Goal: Find specific page/section: Find specific page/section

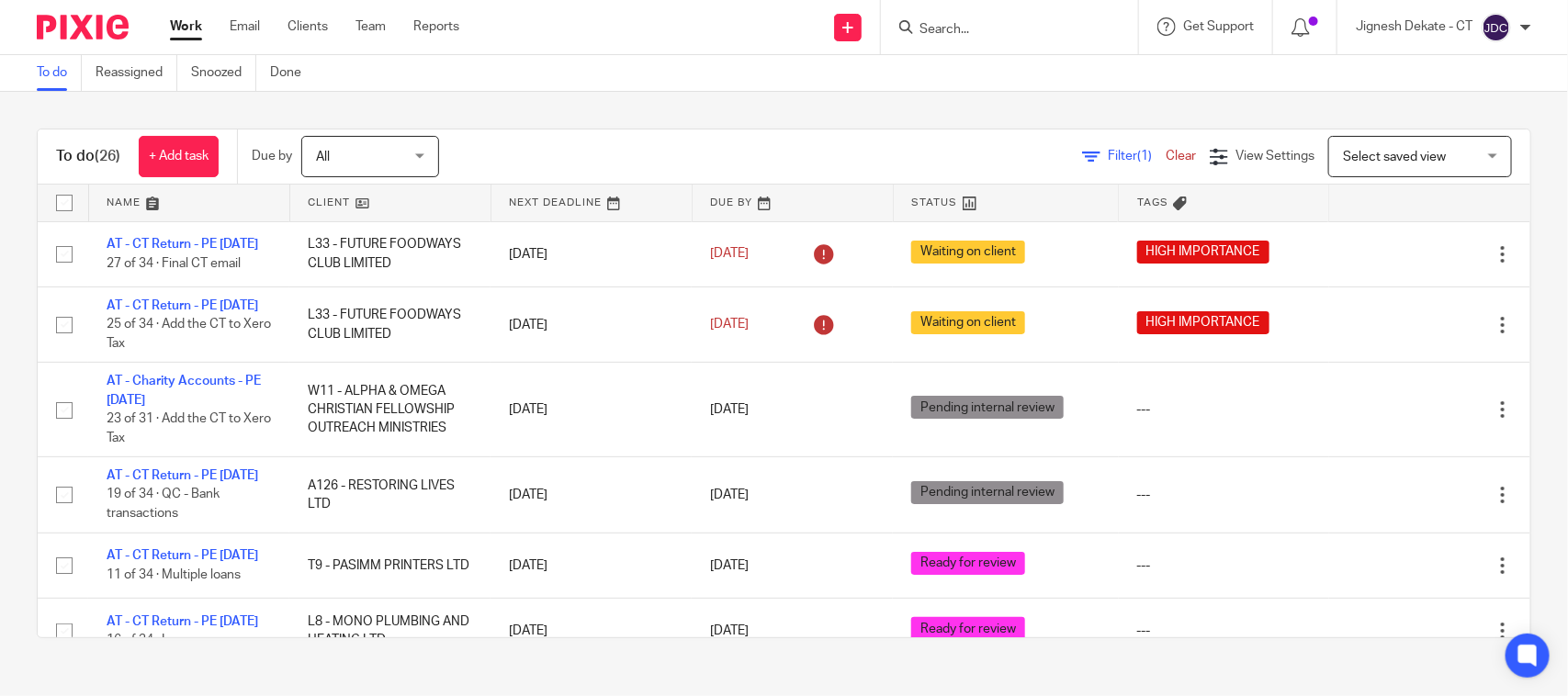
click at [969, 34] on input "Search" at bounding box center [1001, 31] width 166 height 17
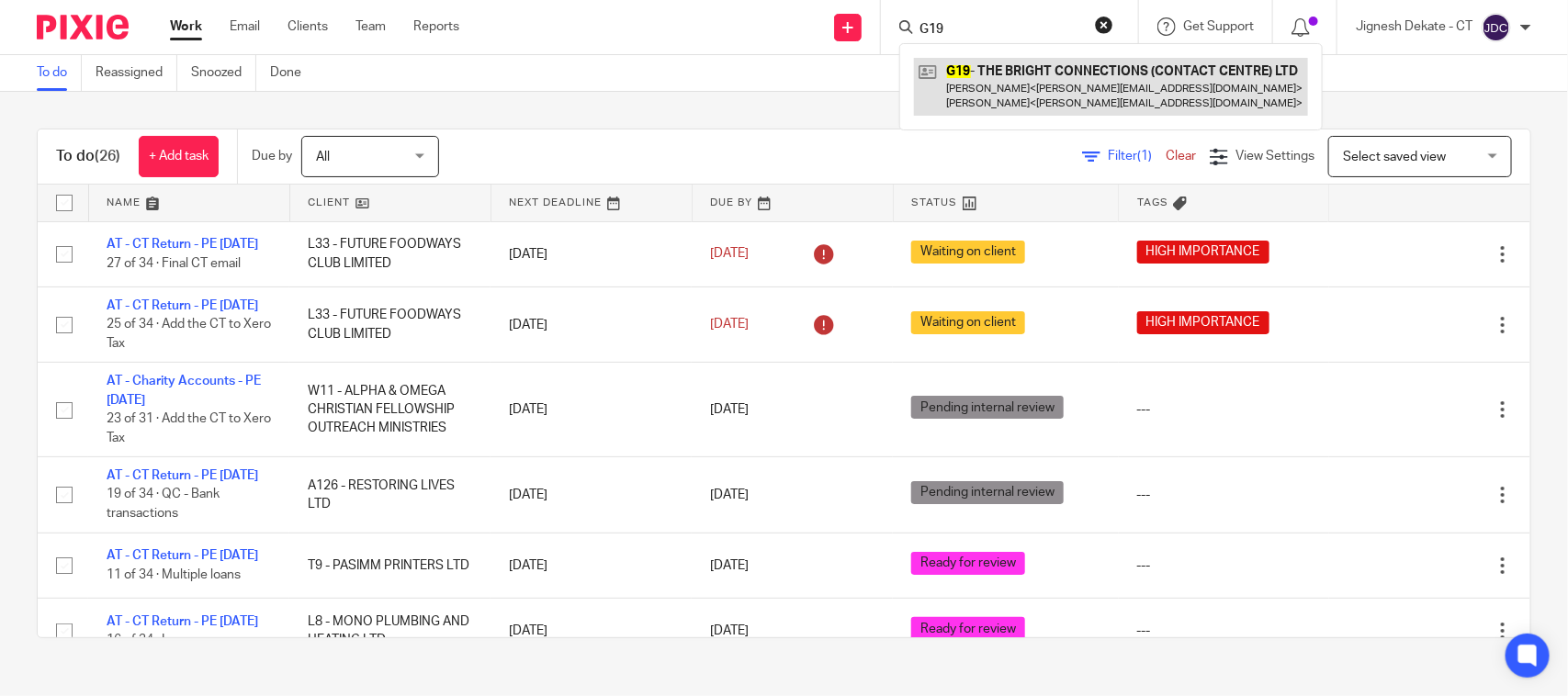
type input "G19"
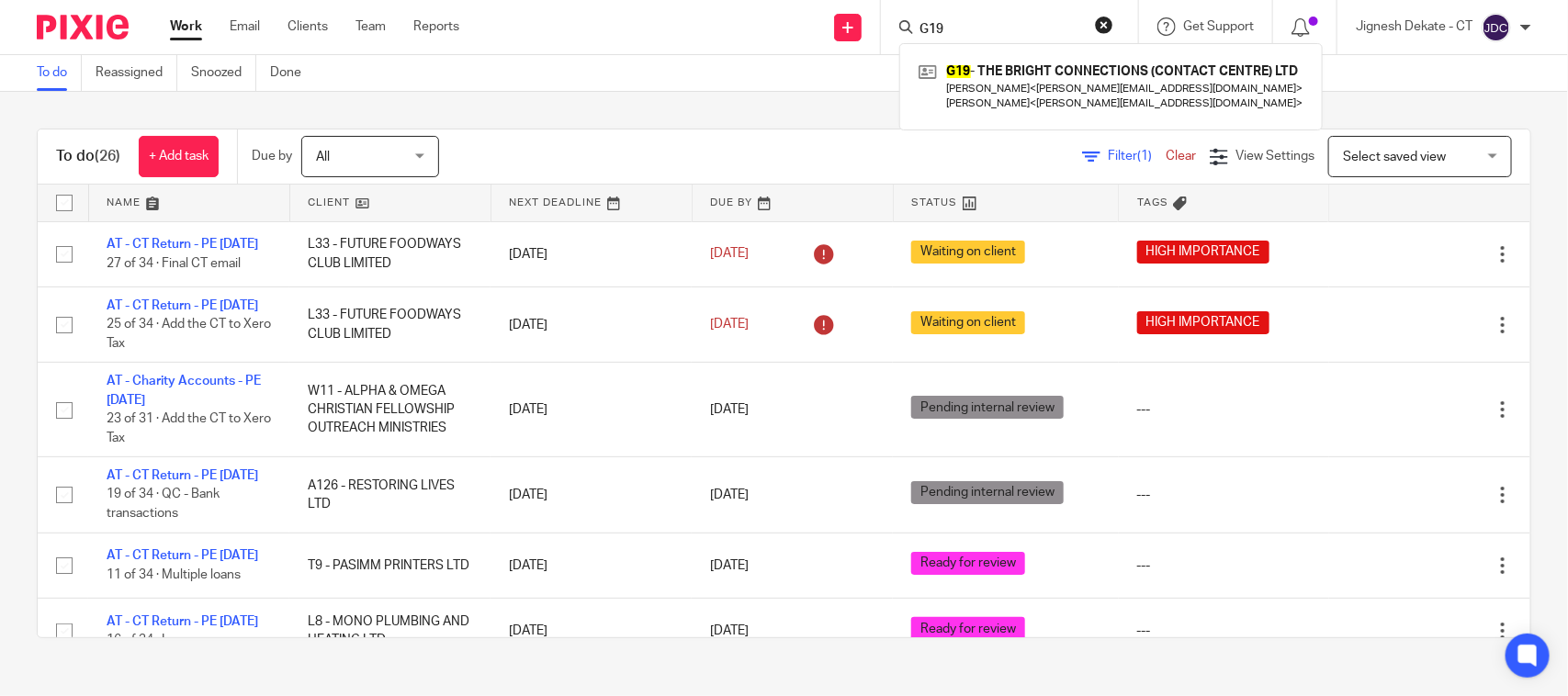
click at [1098, 25] on button "reset" at bounding box center [1104, 25] width 19 height 19
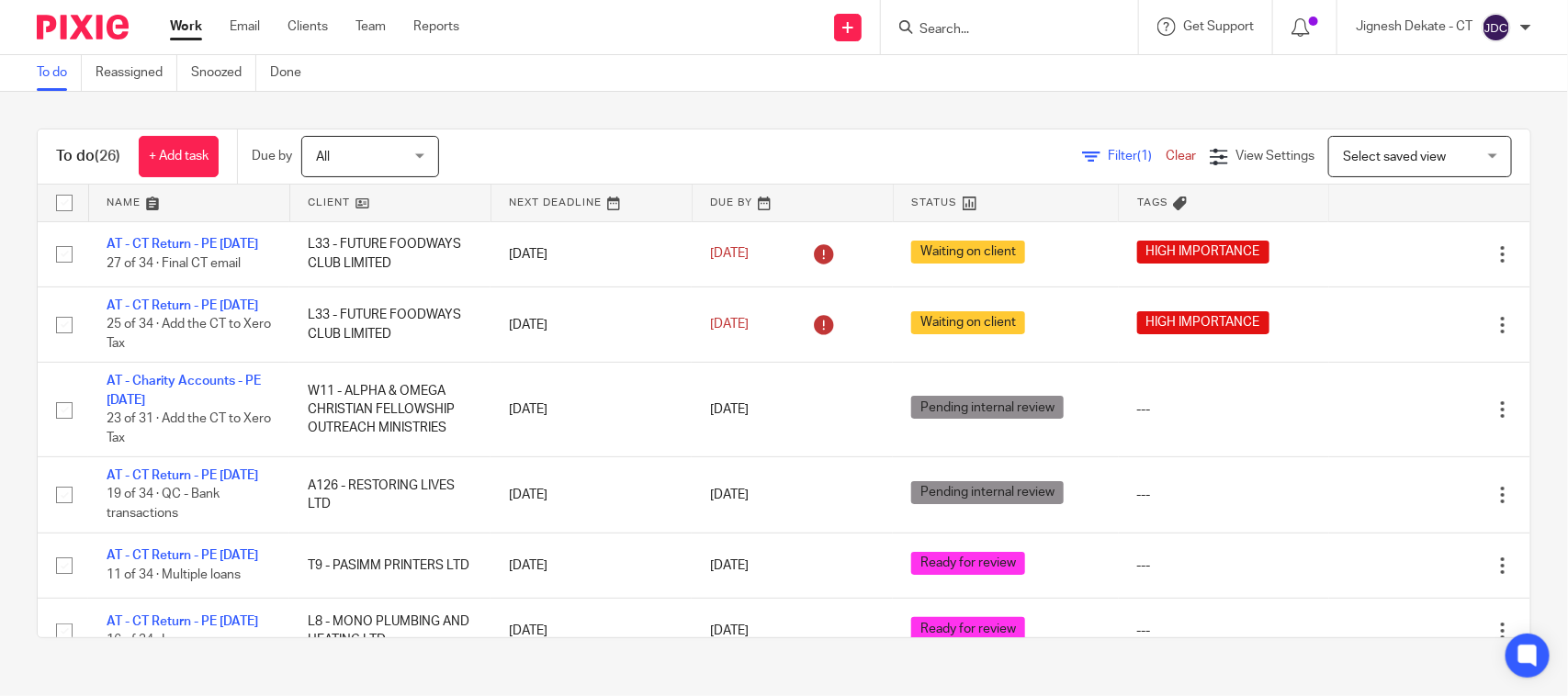
click at [961, 31] on input "Search" at bounding box center [1001, 31] width 166 height 17
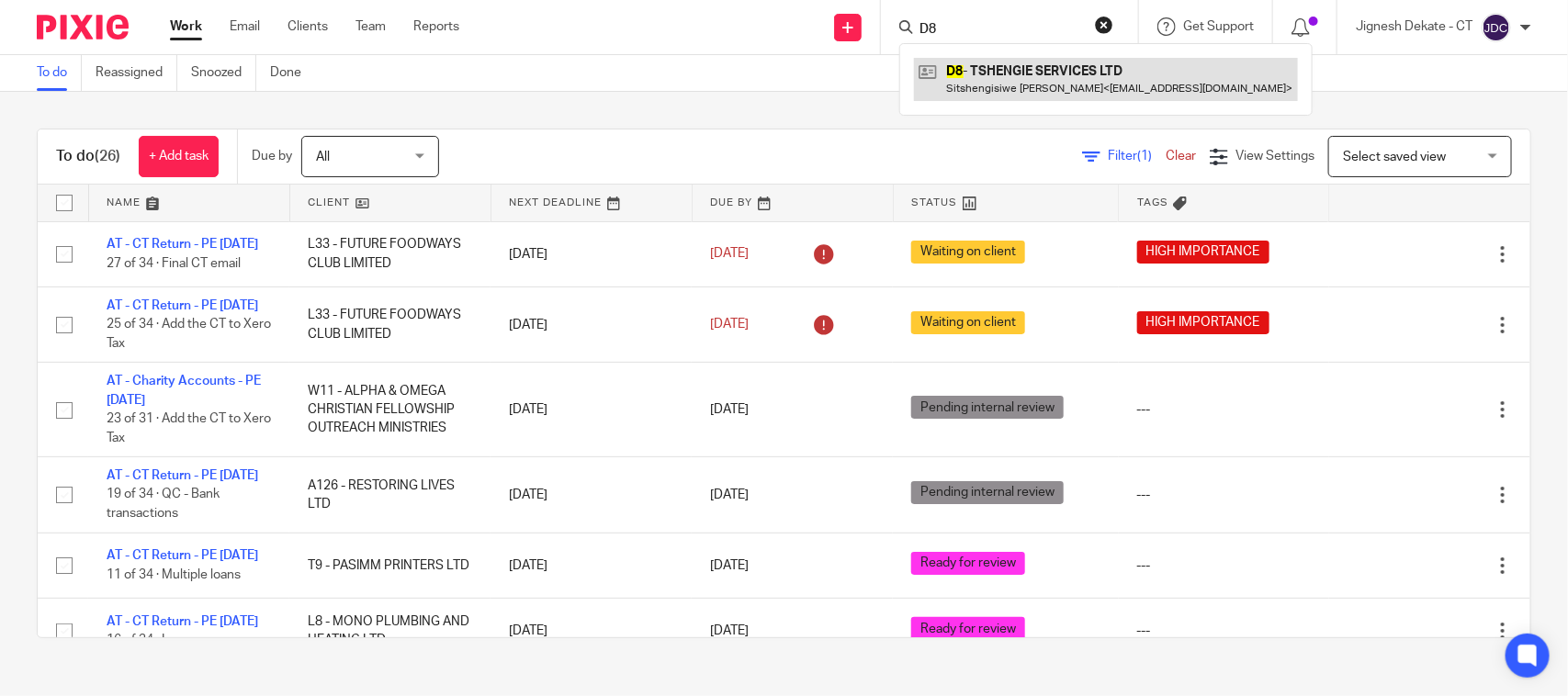
type input "D8"
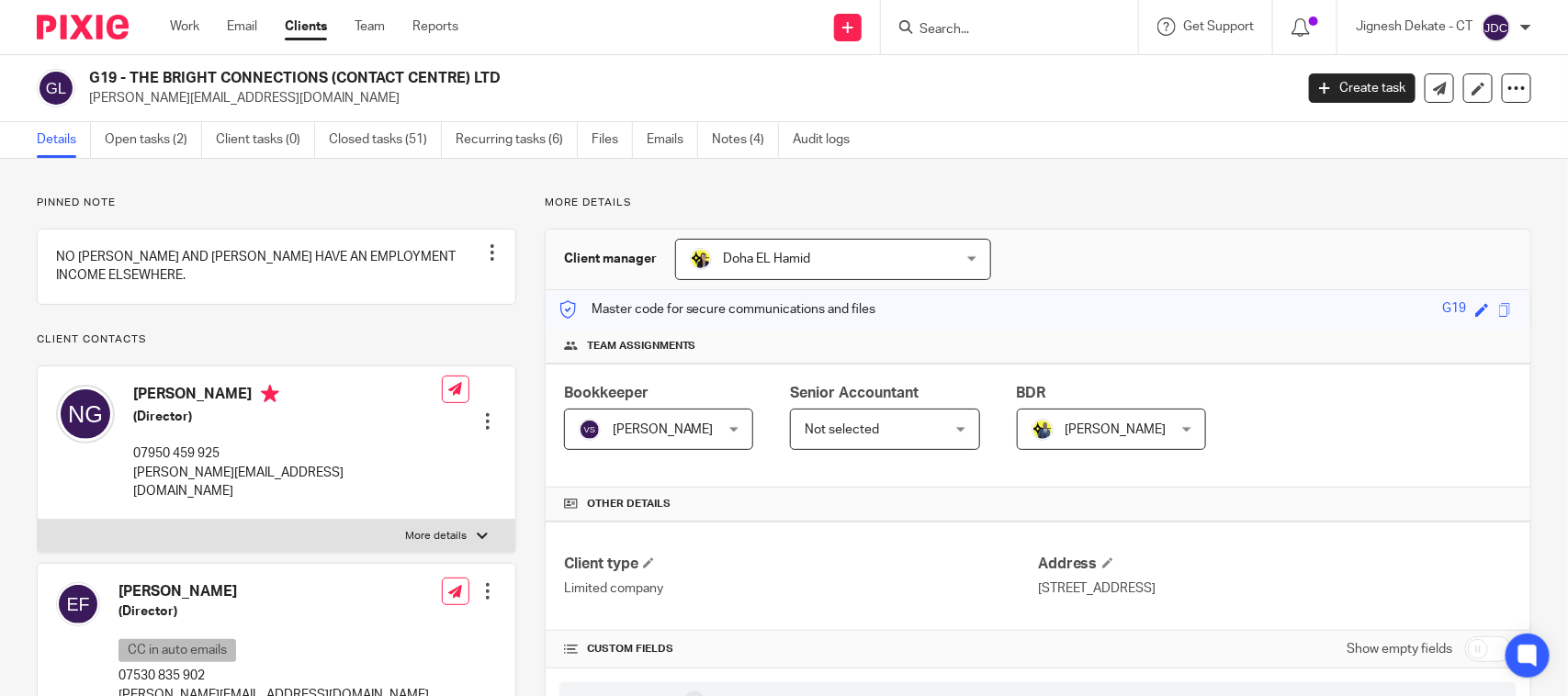
drag, startPoint x: 503, startPoint y: 78, endPoint x: 86, endPoint y: 75, distance: 417.0
click at [86, 75] on div "G19 - THE BRIGHT CONNECTIONS (CONTACT CENTRE) LTD natasha@thebrightconnections.…" at bounding box center [659, 88] width 1245 height 38
copy h2 "G19 - THE BRIGHT CONNECTIONS (CONTACT CENTRE) LTD"
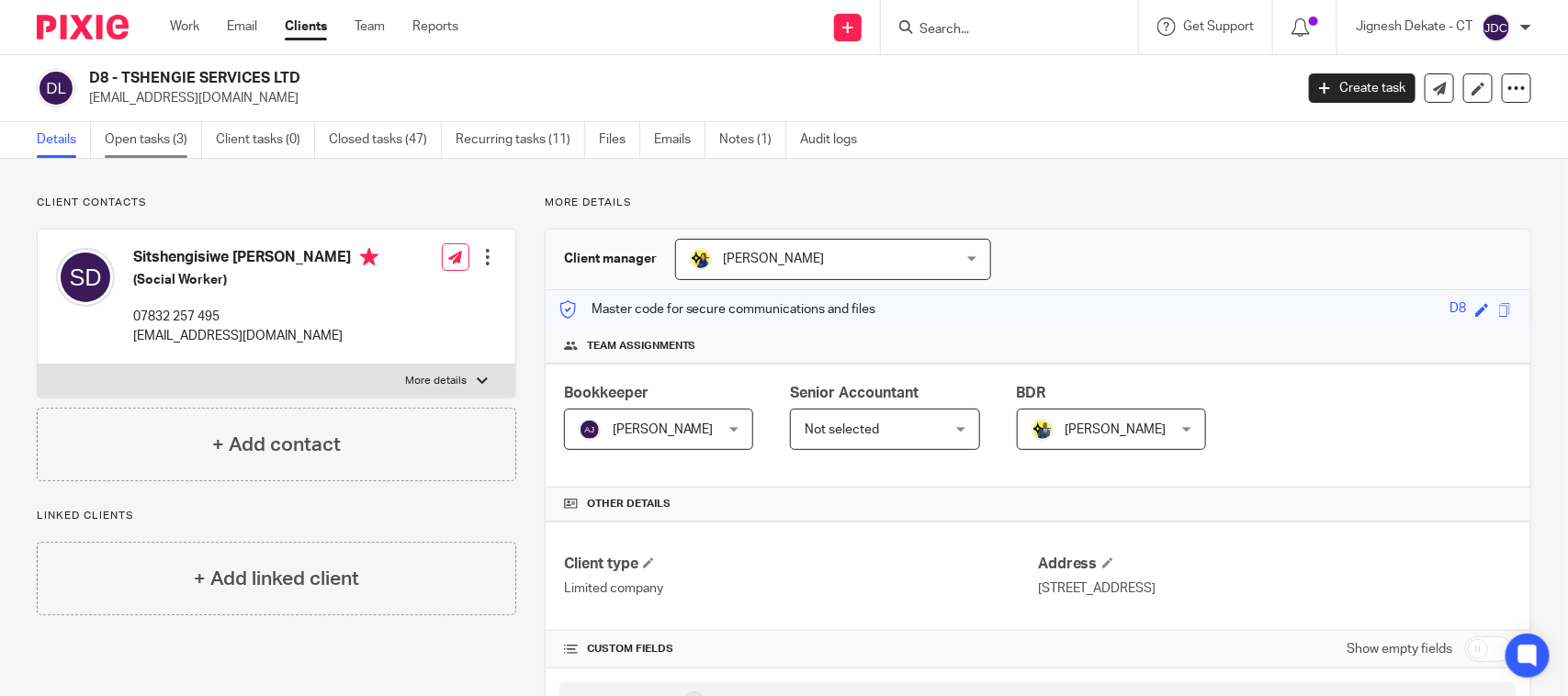
click at [162, 134] on link "Open tasks (3)" at bounding box center [153, 140] width 98 height 35
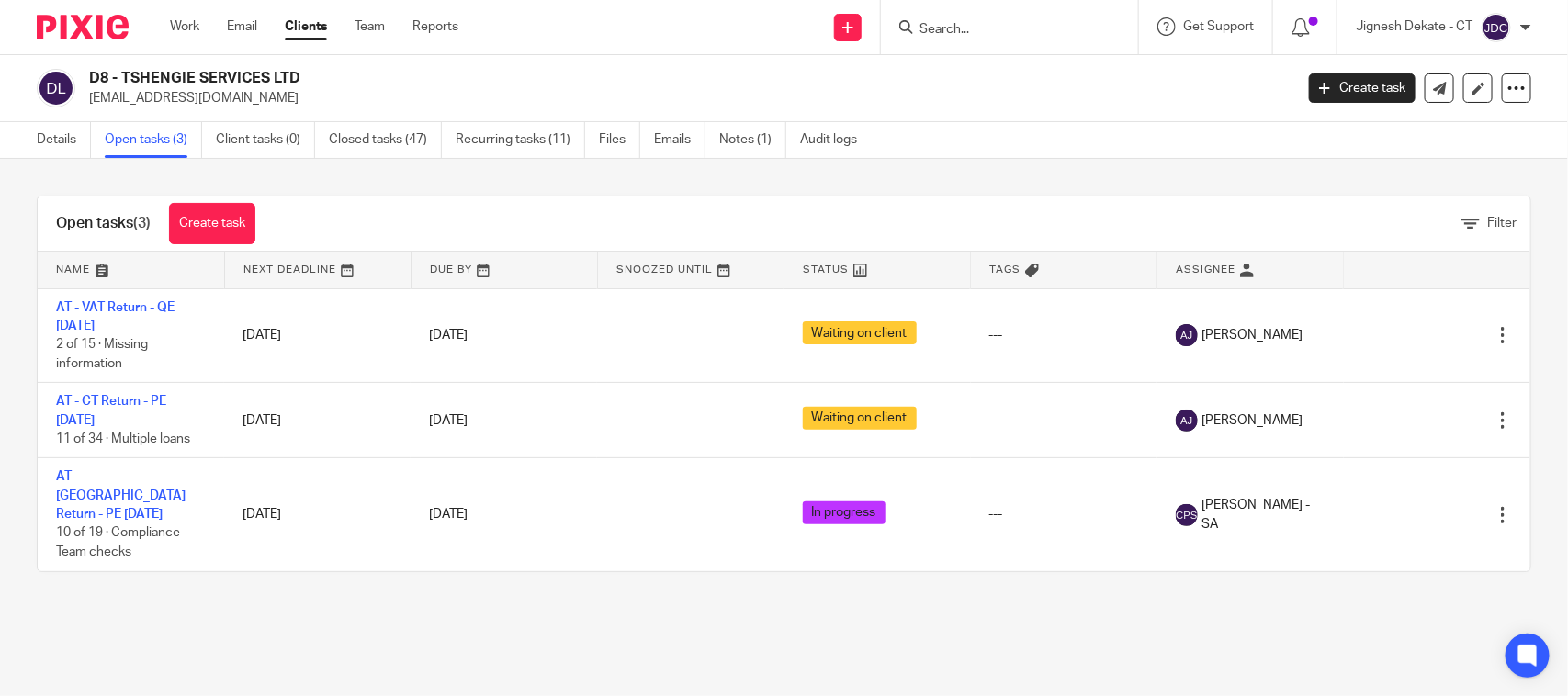
drag, startPoint x: 300, startPoint y: 72, endPoint x: 90, endPoint y: 76, distance: 210.0
click at [90, 76] on h2 "D8 - TSHENGIE SERVICES LTD" at bounding box center [566, 78] width 954 height 20
copy h2 "D8 - TSHENGIE SERVICES LTD"
click at [36, 145] on link "Details" at bounding box center [63, 140] width 54 height 35
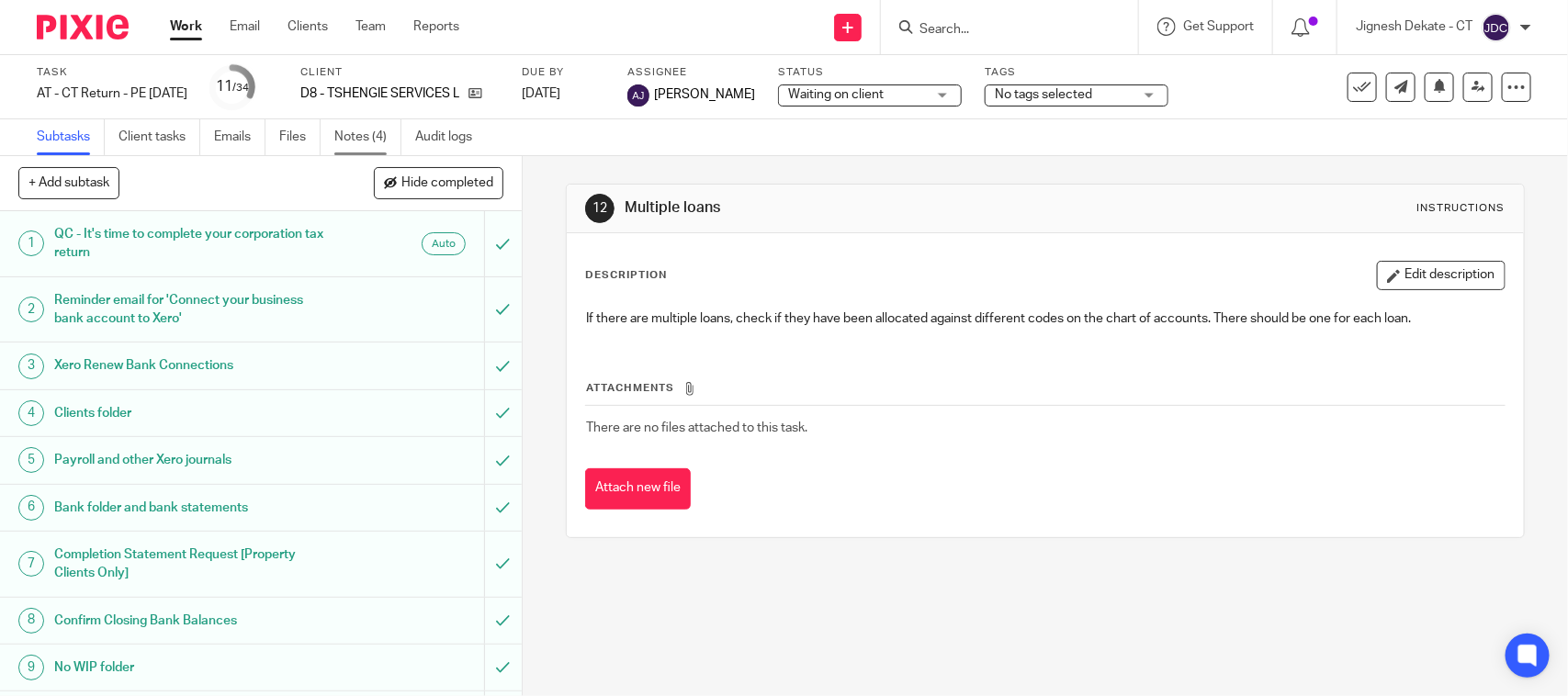
click at [348, 140] on link "Notes (4)" at bounding box center [368, 137] width 67 height 35
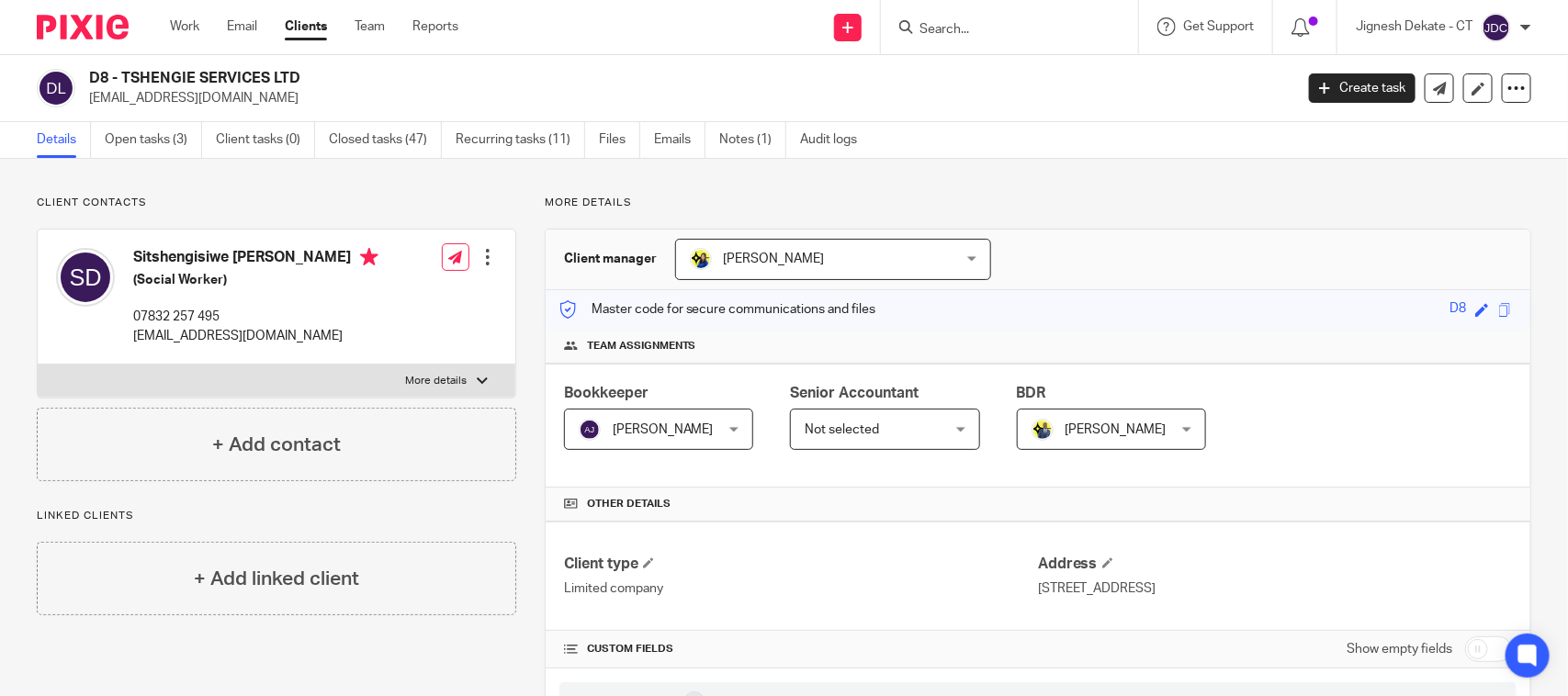
click at [958, 30] on input "Search" at bounding box center [1001, 31] width 166 height 17
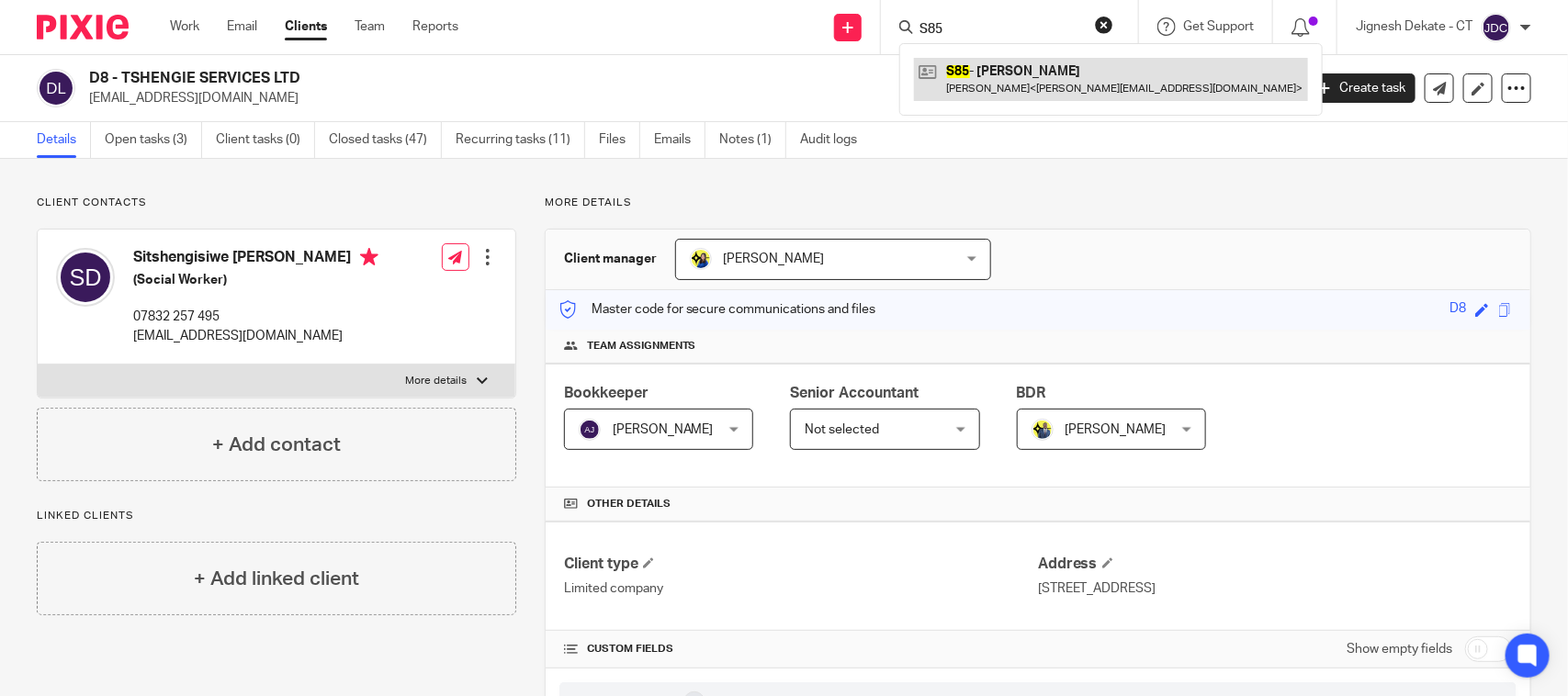
type input "S85"
click at [989, 72] on link at bounding box center [1111, 78] width 394 height 42
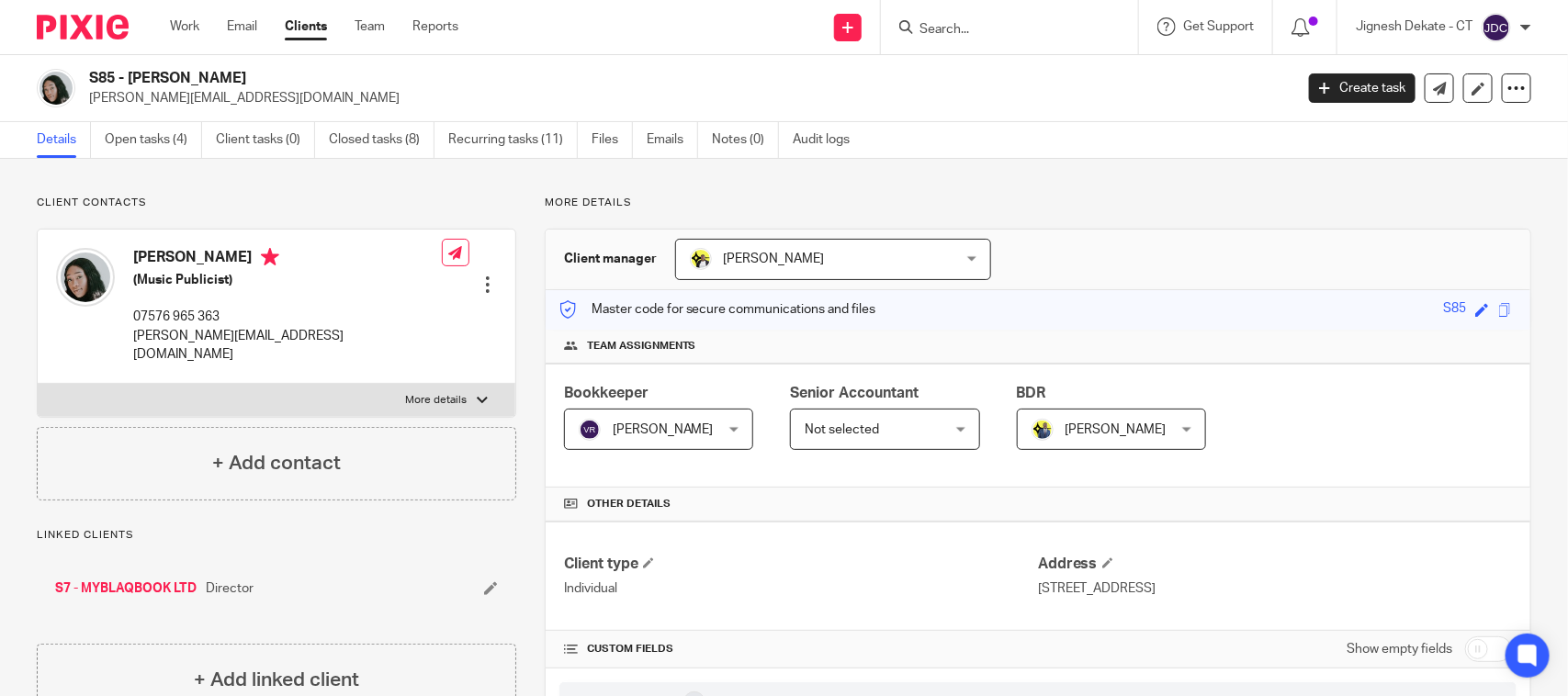
click at [945, 22] on input "Search" at bounding box center [1001, 31] width 166 height 17
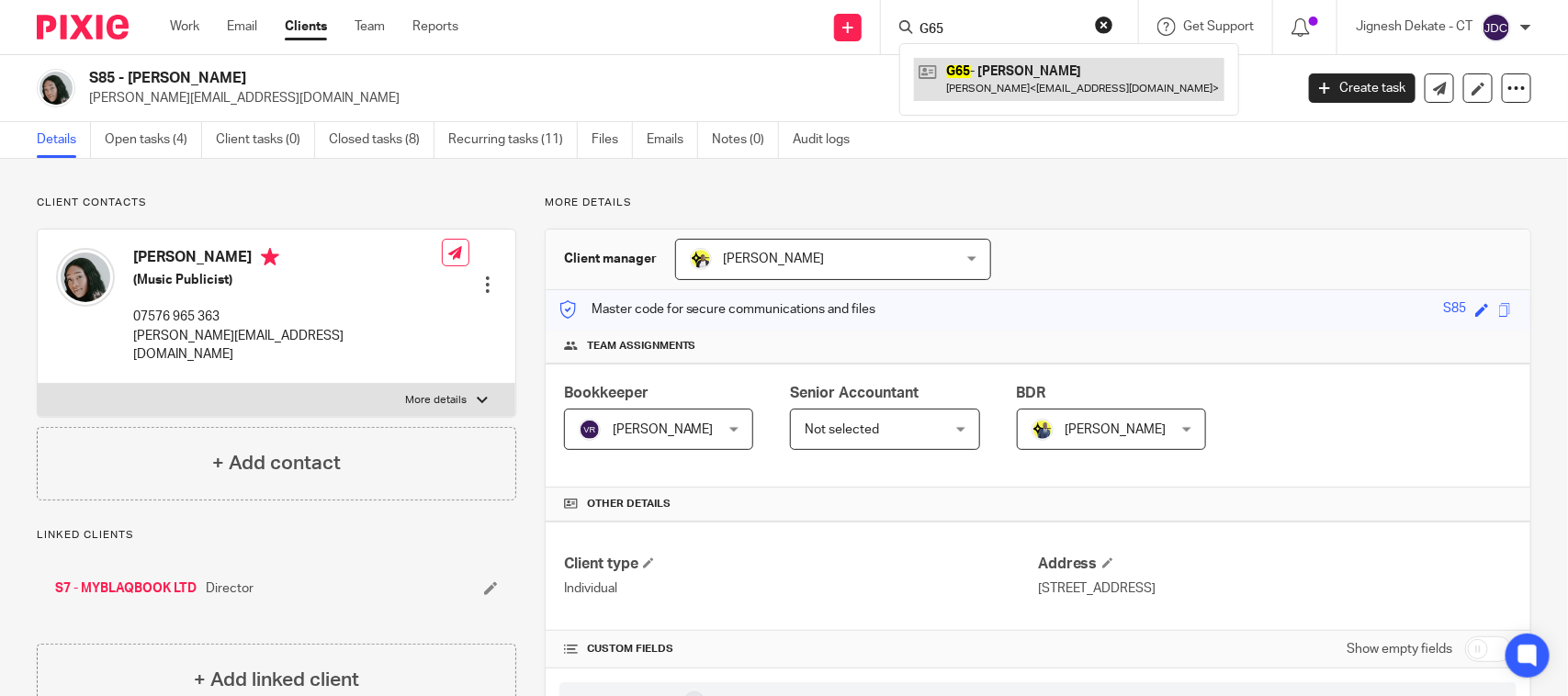
type input "G65"
click at [985, 71] on link at bounding box center [1069, 78] width 310 height 42
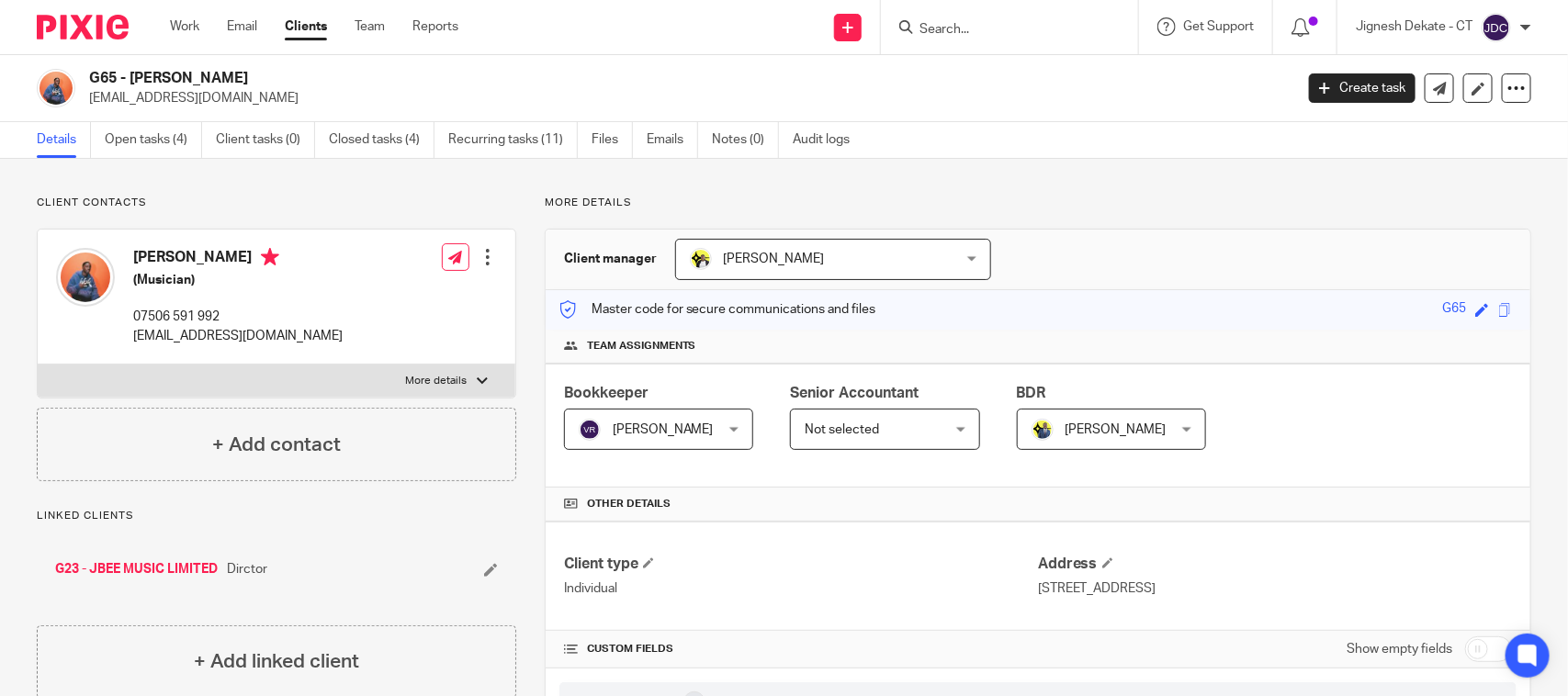
click at [143, 566] on link "G23 - JBEE MUSIC LIMITED" at bounding box center [136, 570] width 163 height 19
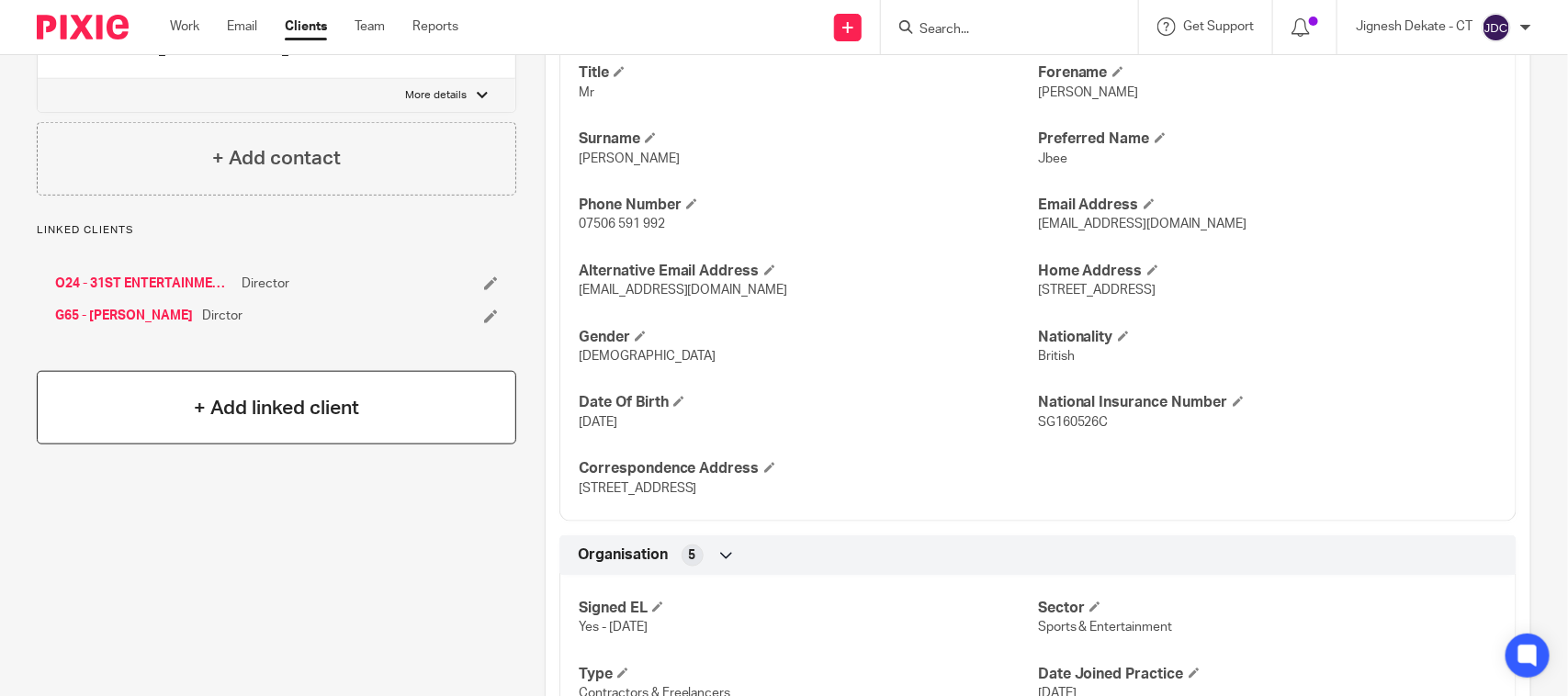
scroll to position [689, 0]
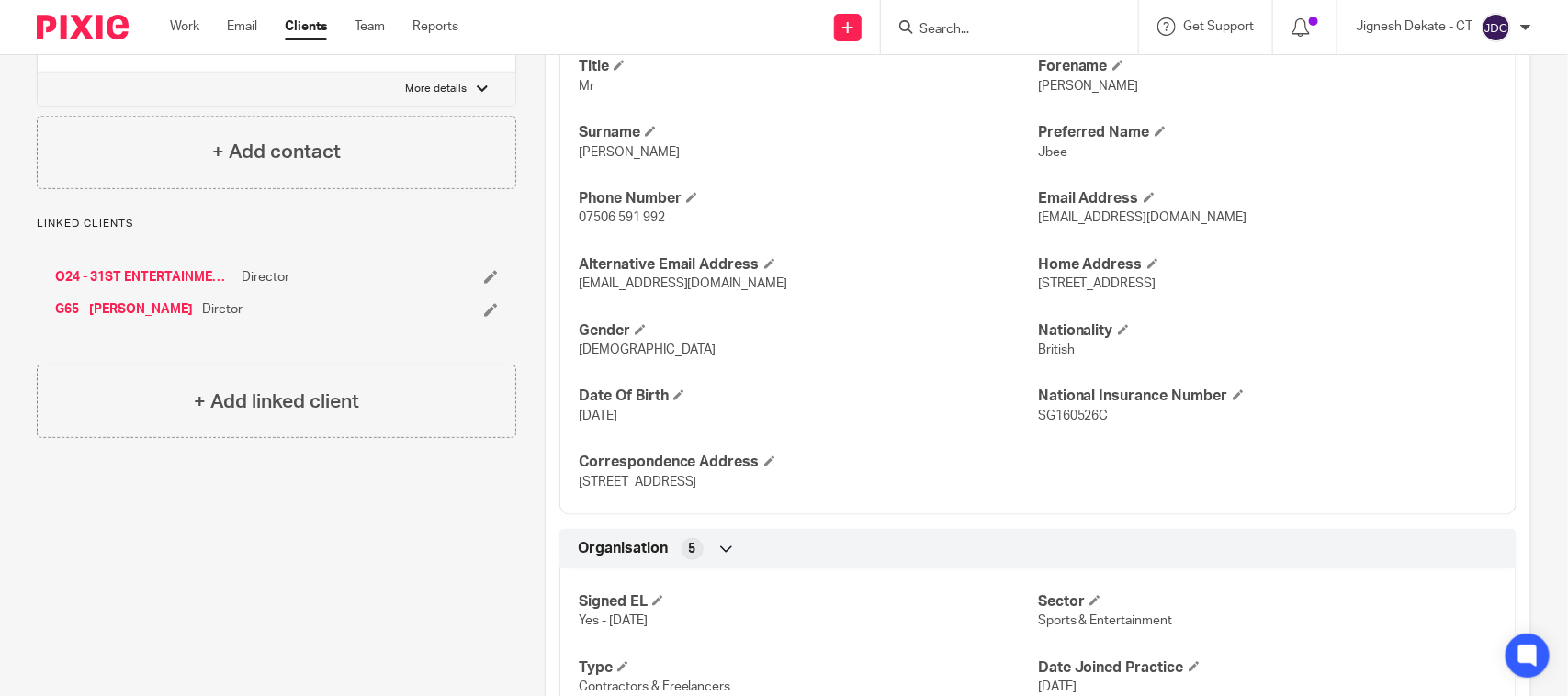
click at [134, 319] on link "G65 - [PERSON_NAME]" at bounding box center [124, 309] width 138 height 19
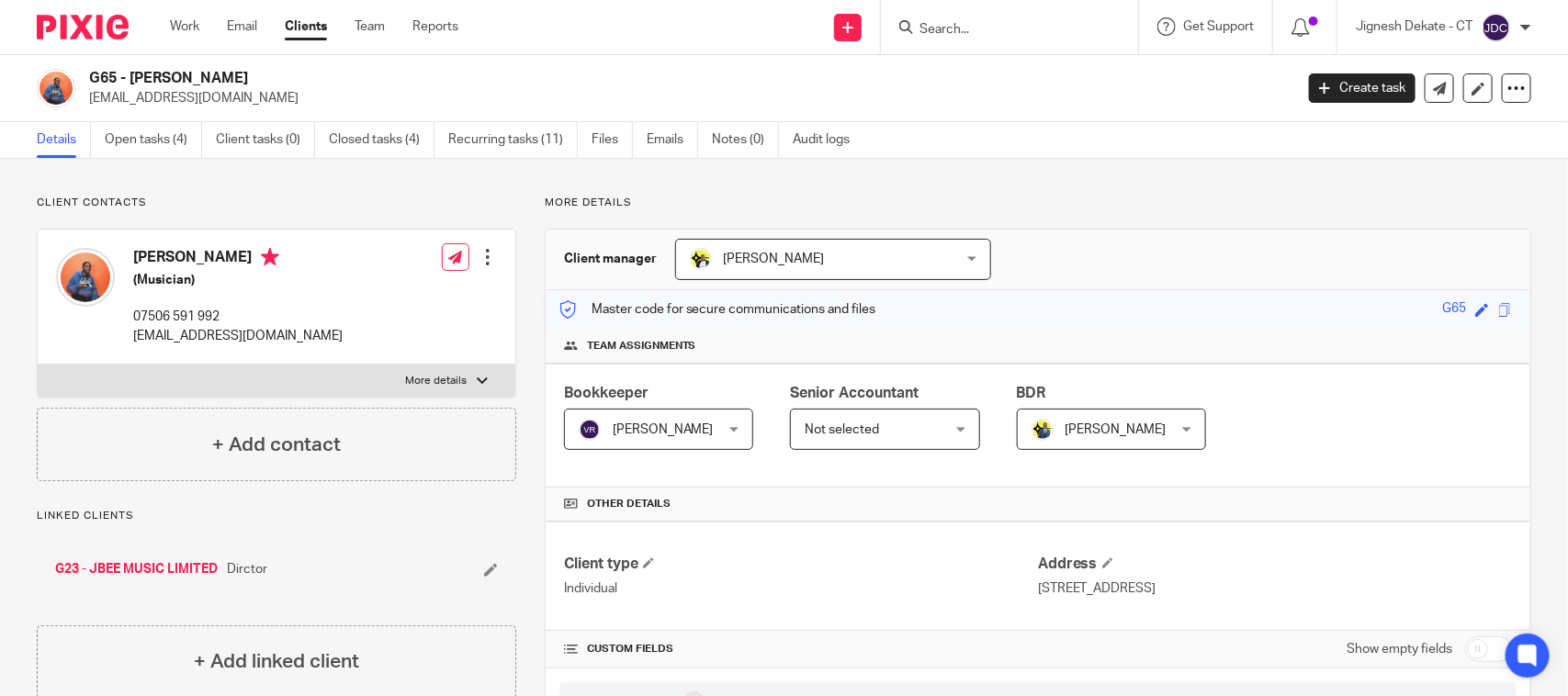
click at [930, 23] on input "Search" at bounding box center [1001, 31] width 166 height 17
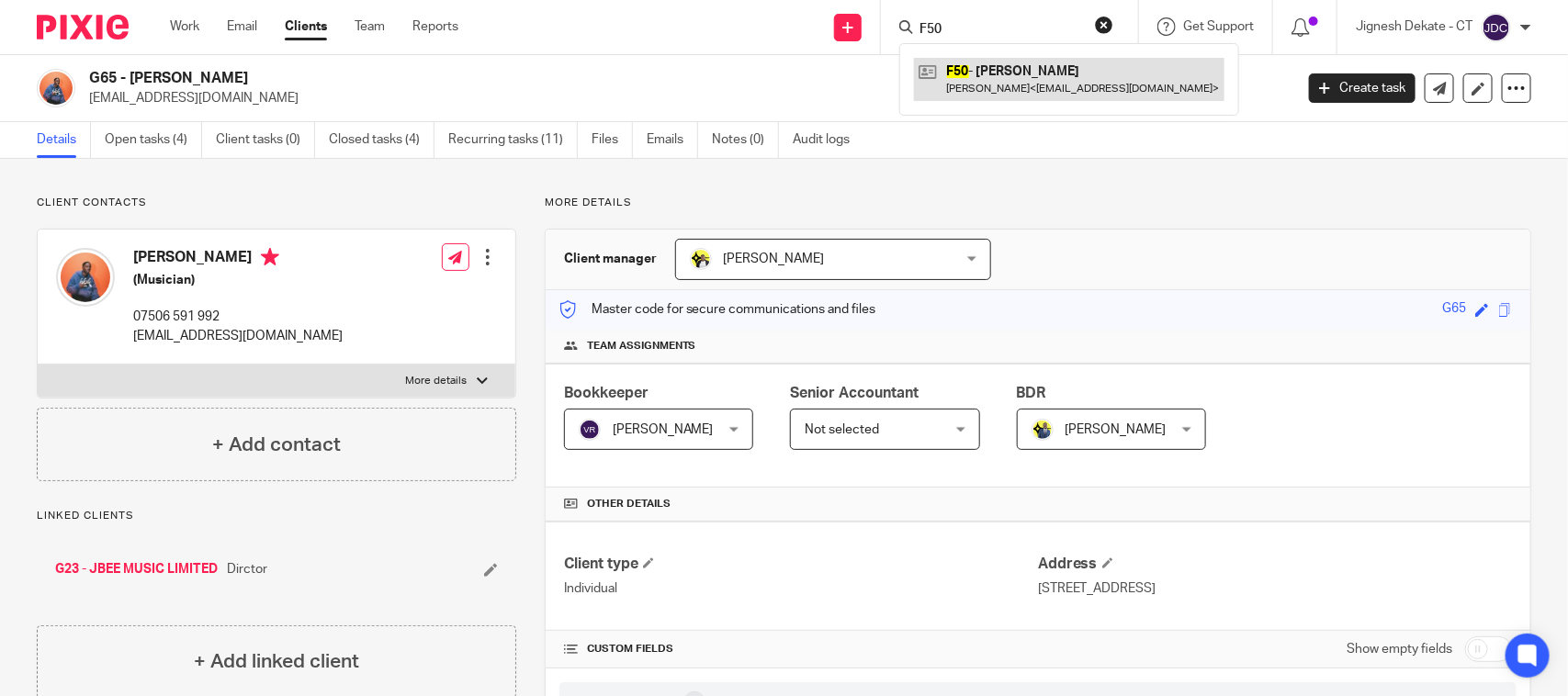
type input "F50"
click at [1044, 83] on link at bounding box center [1069, 78] width 310 height 42
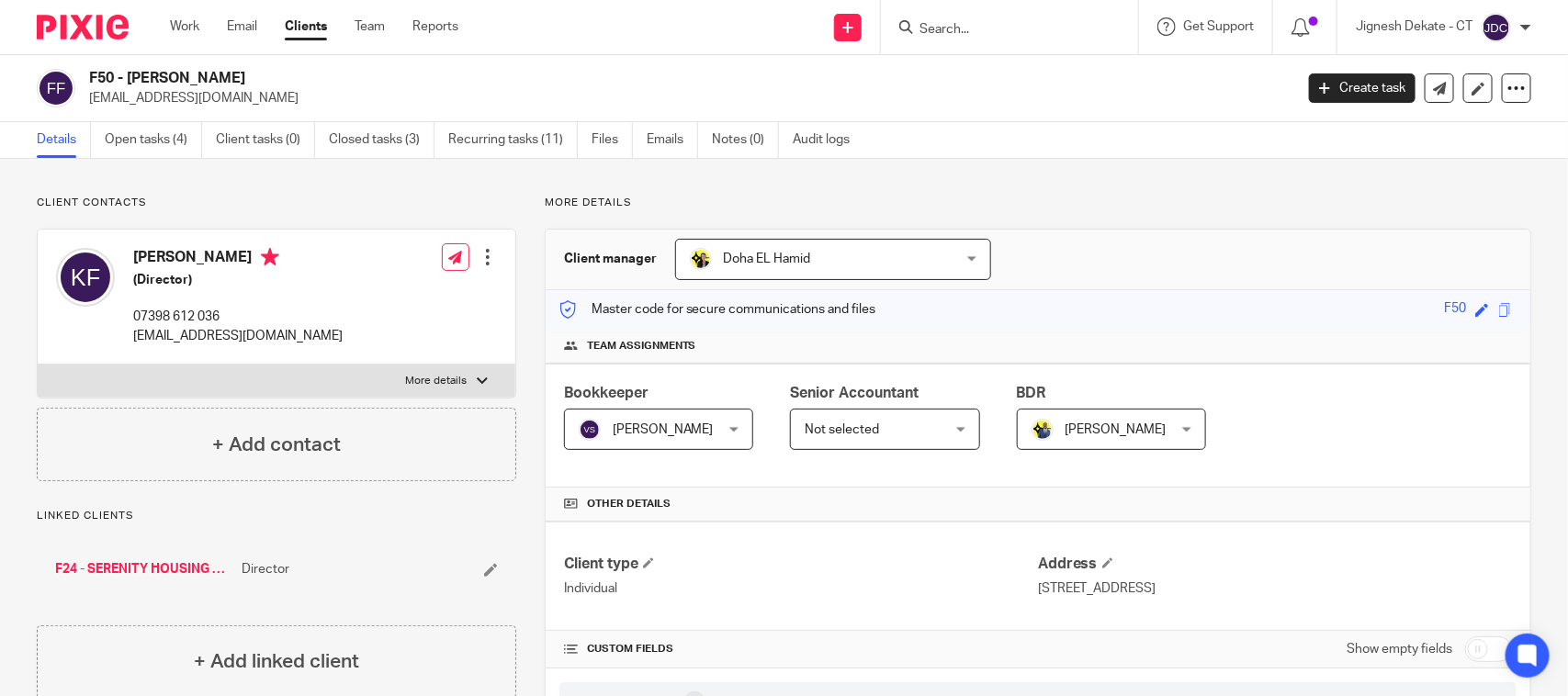
click at [948, 34] on input "Search" at bounding box center [1001, 31] width 166 height 17
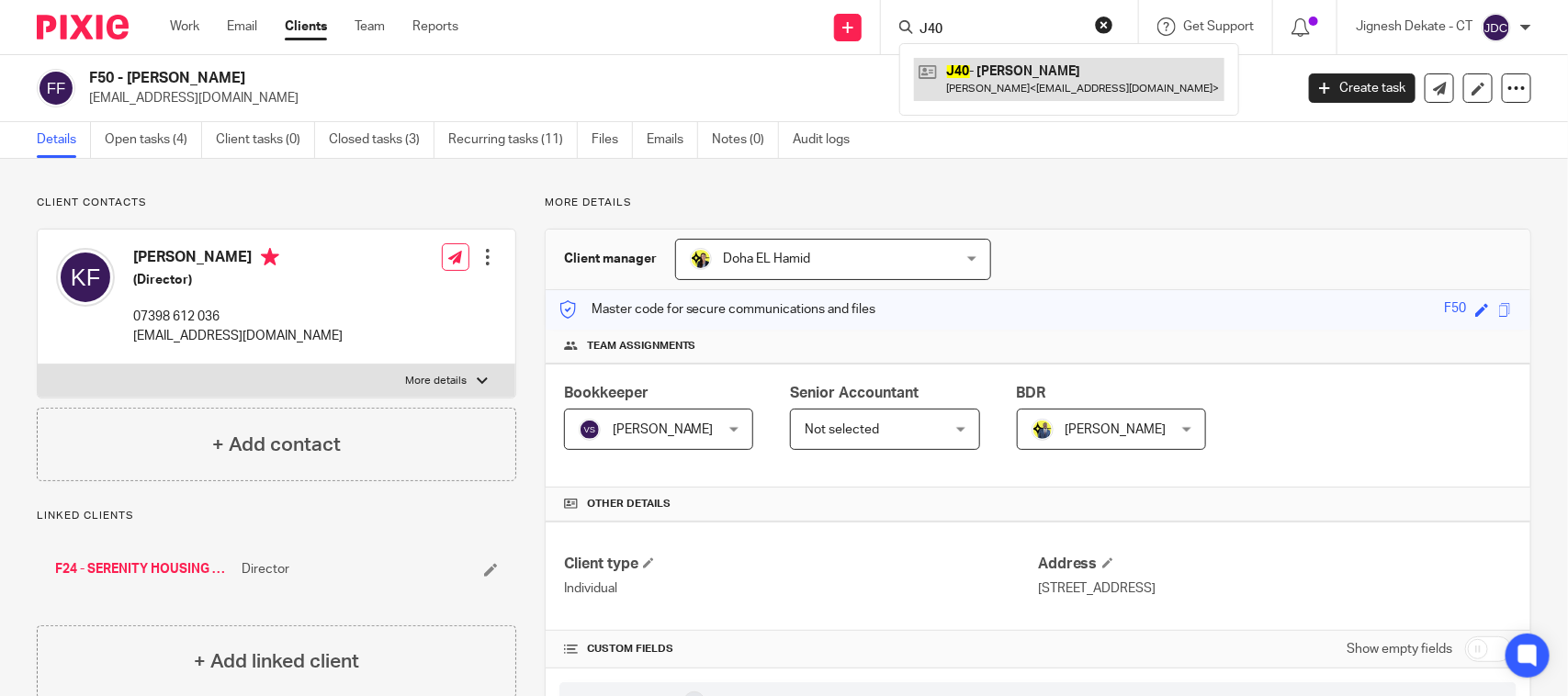
type input "J40"
click at [1020, 84] on link at bounding box center [1069, 78] width 310 height 42
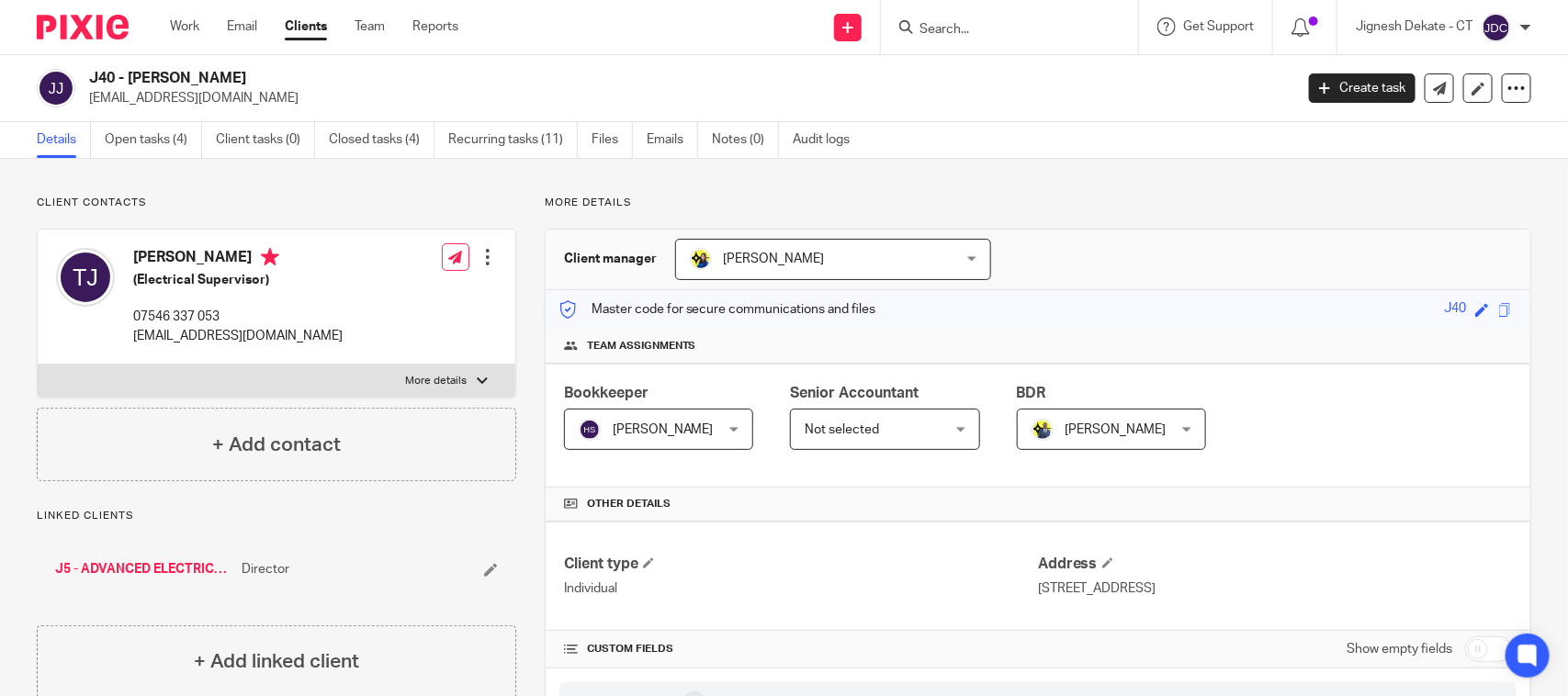
click at [935, 25] on input "Search" at bounding box center [1001, 31] width 166 height 17
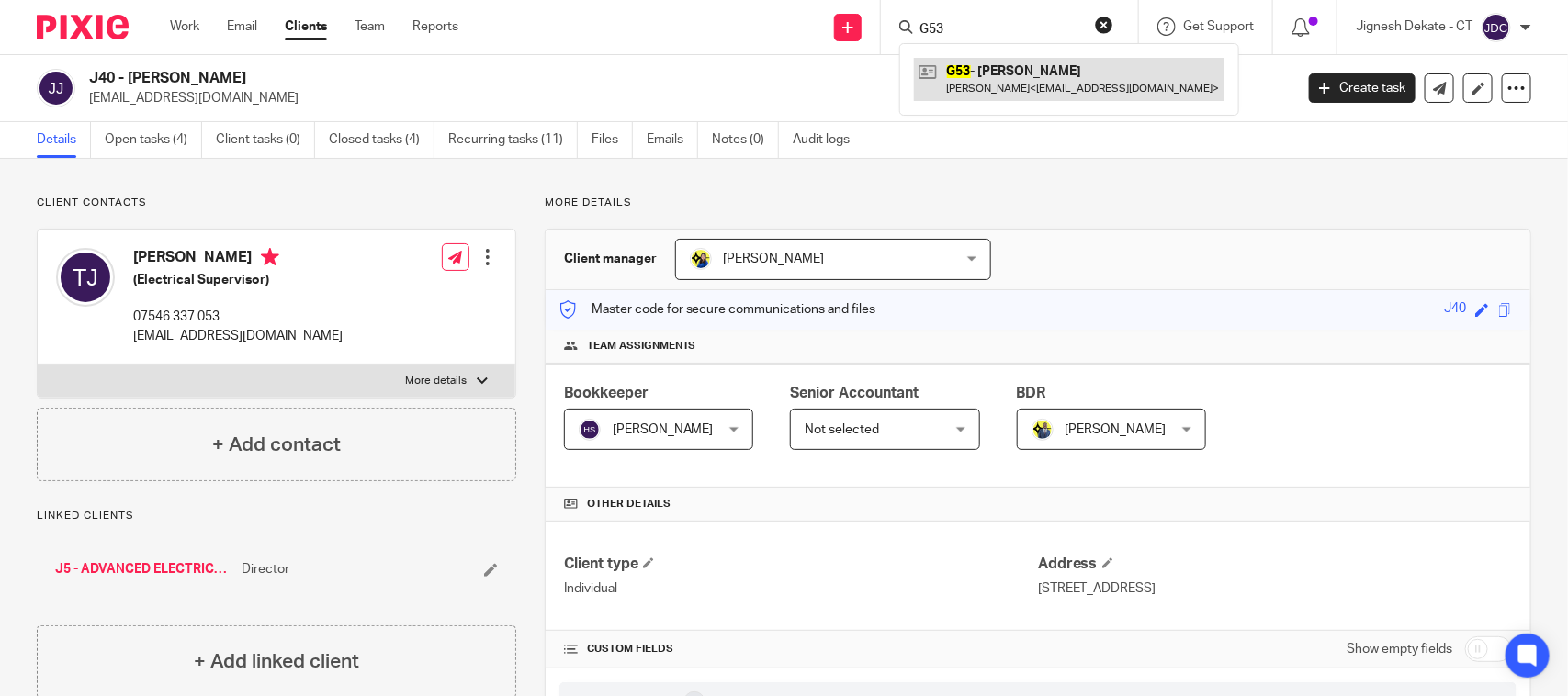
type input "G53"
click at [1012, 78] on link at bounding box center [1069, 78] width 310 height 42
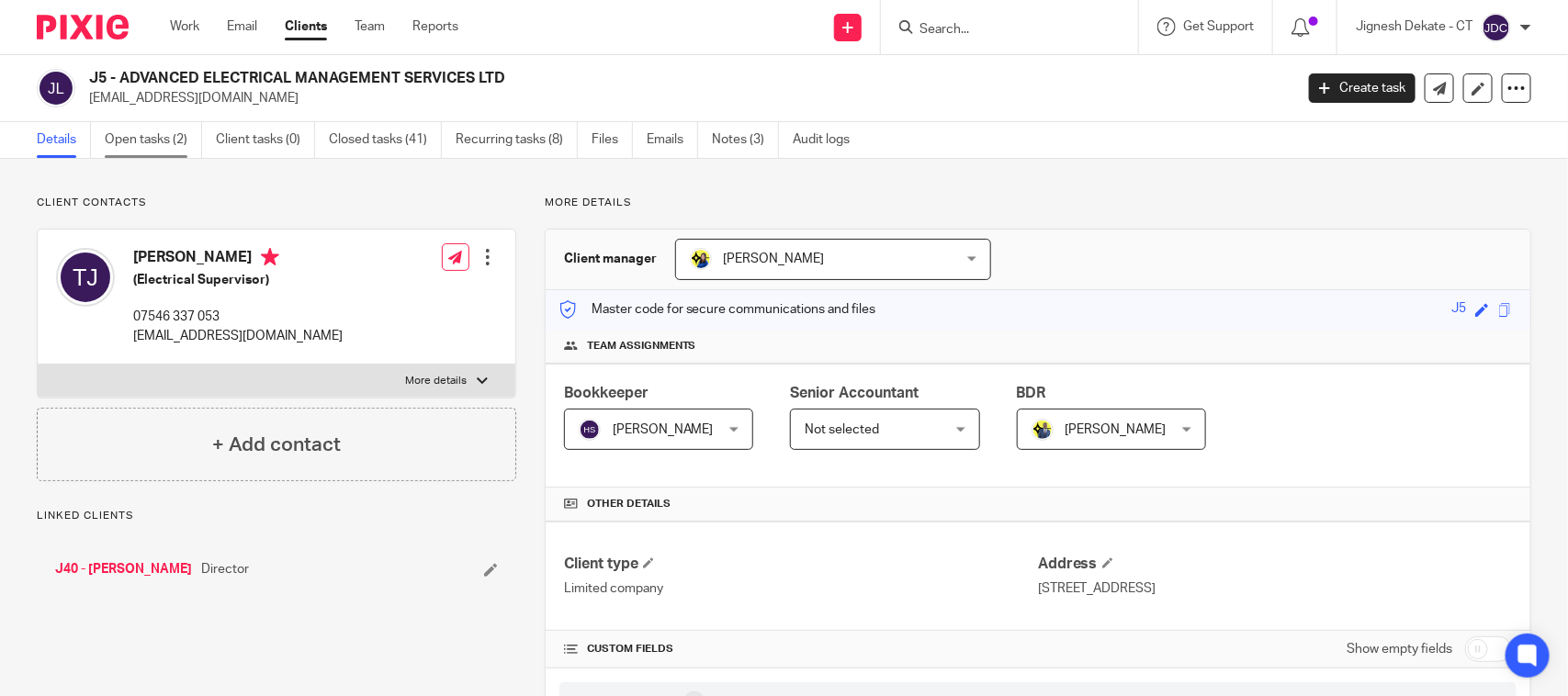
click at [167, 149] on link "Open tasks (2)" at bounding box center [153, 140] width 98 height 35
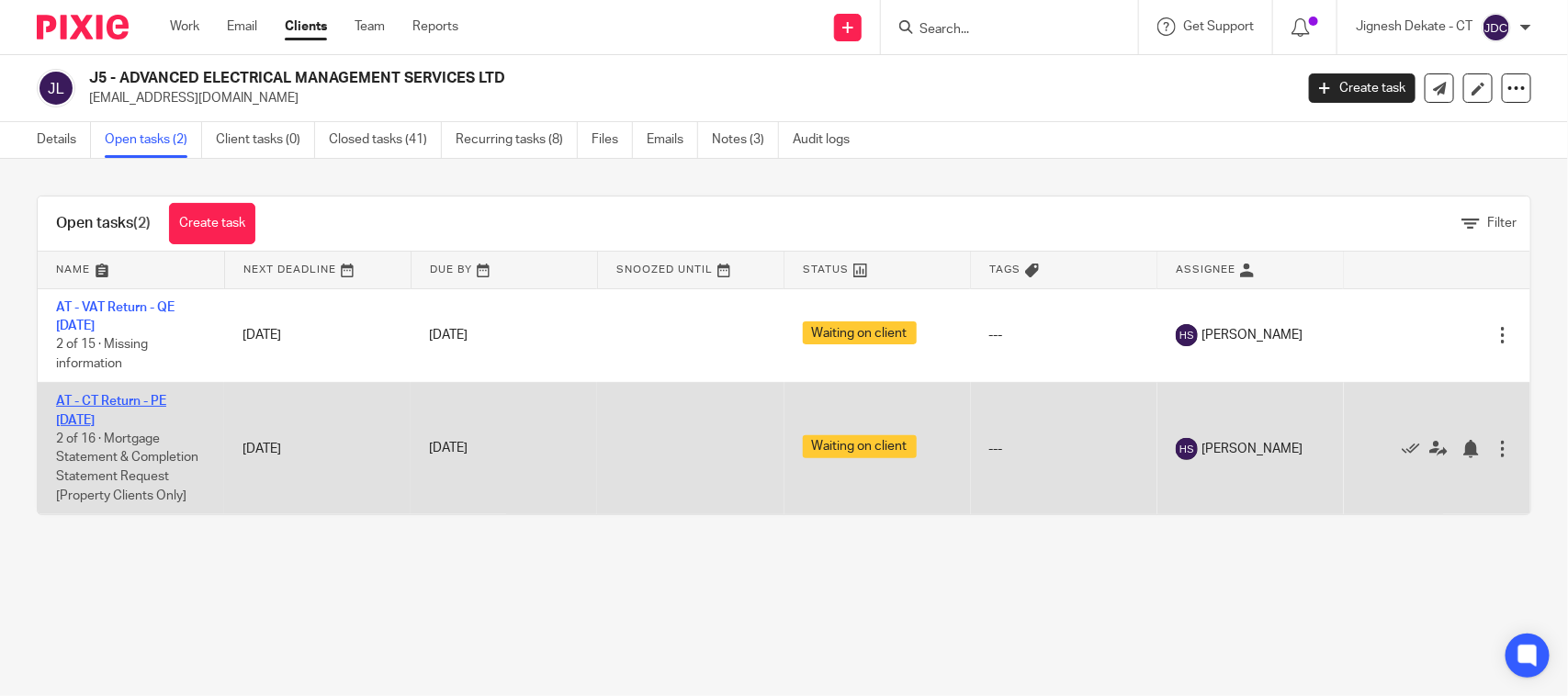
click at [115, 406] on link "AT - CT Return - PE [DATE]" at bounding box center [111, 411] width 110 height 32
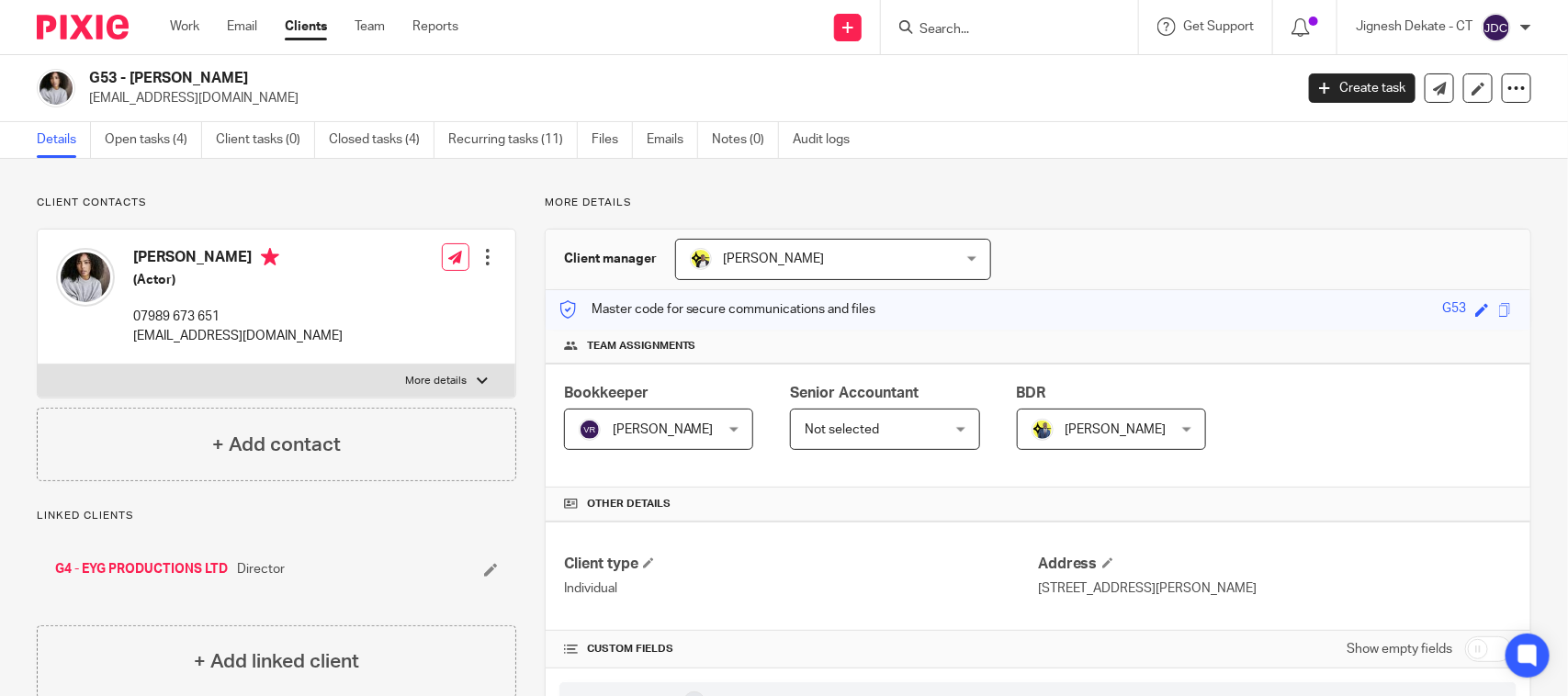
click at [961, 36] on input "Search" at bounding box center [1001, 31] width 166 height 17
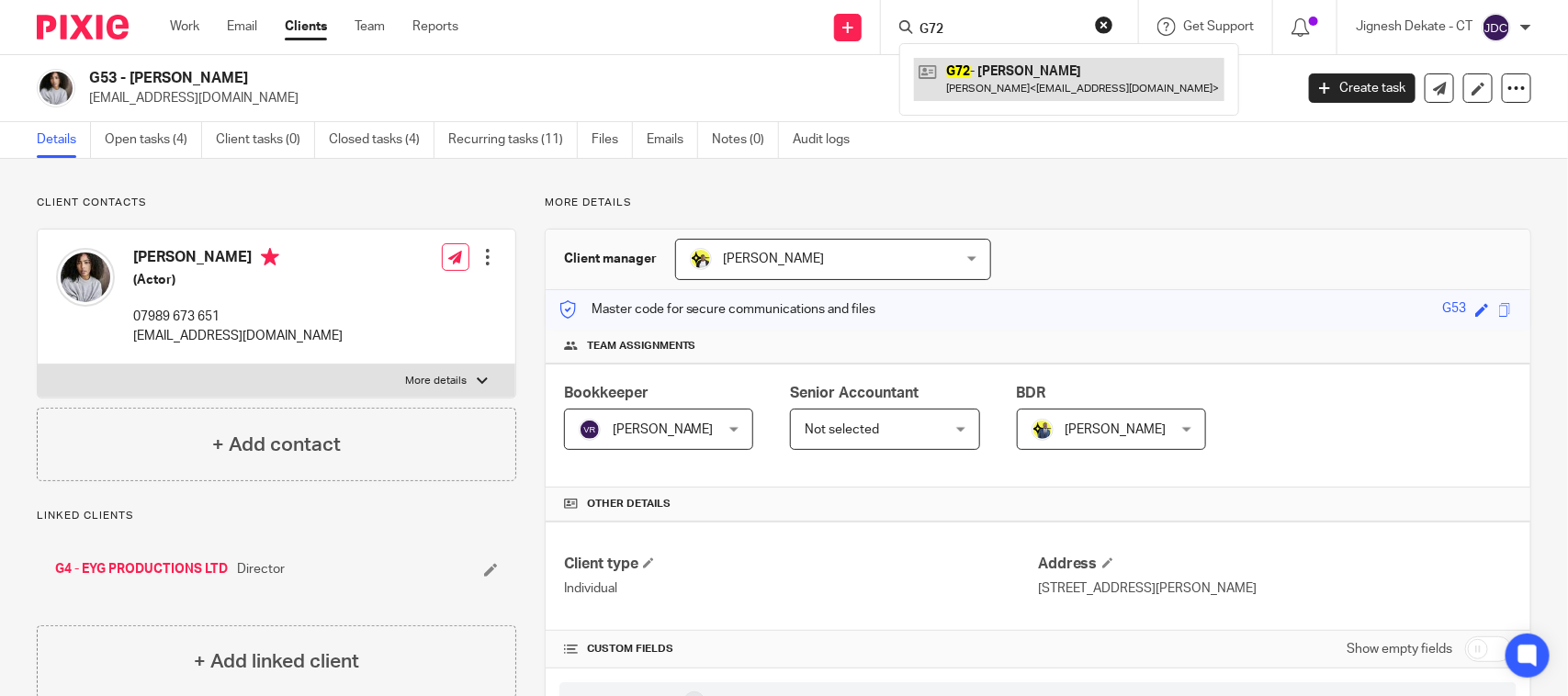
type input "G72"
click at [956, 72] on link at bounding box center [1069, 78] width 310 height 42
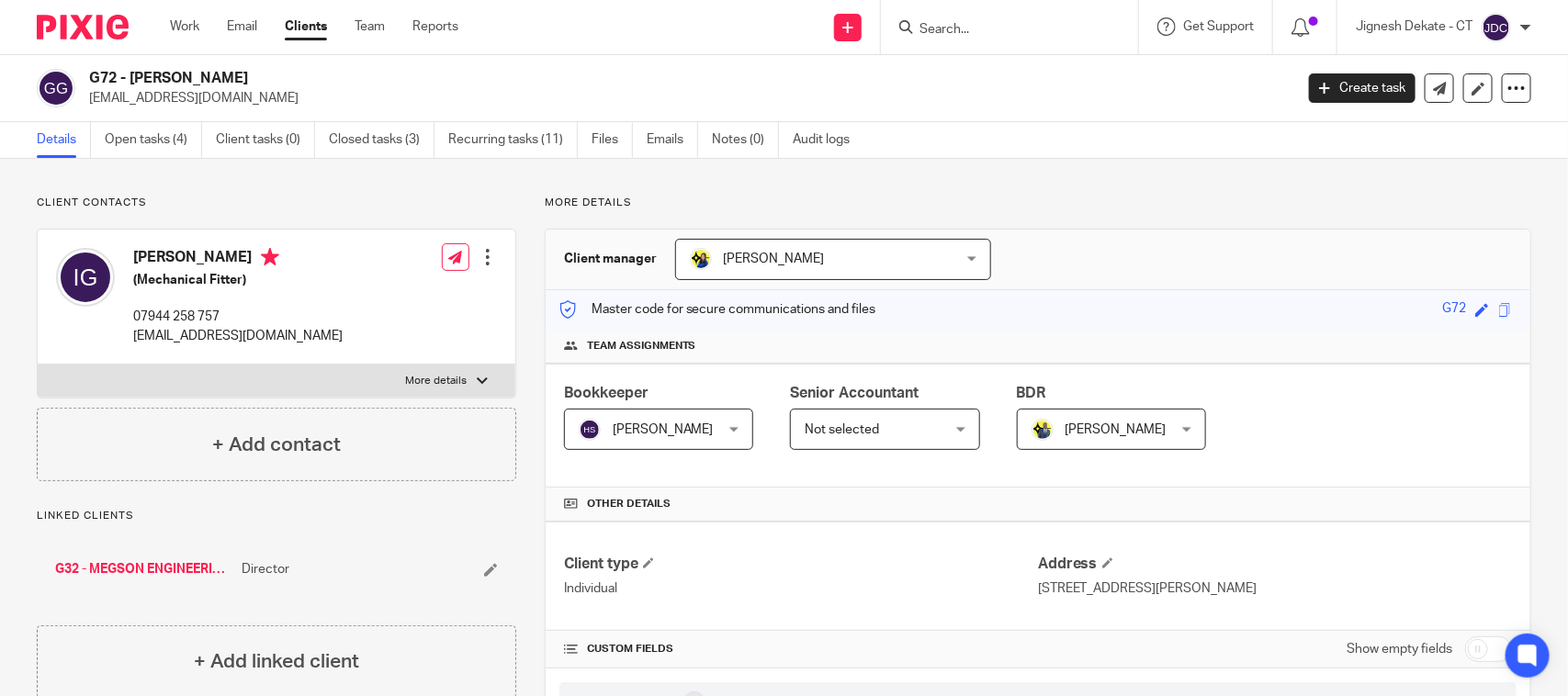
click at [966, 22] on input "Search" at bounding box center [1001, 31] width 166 height 17
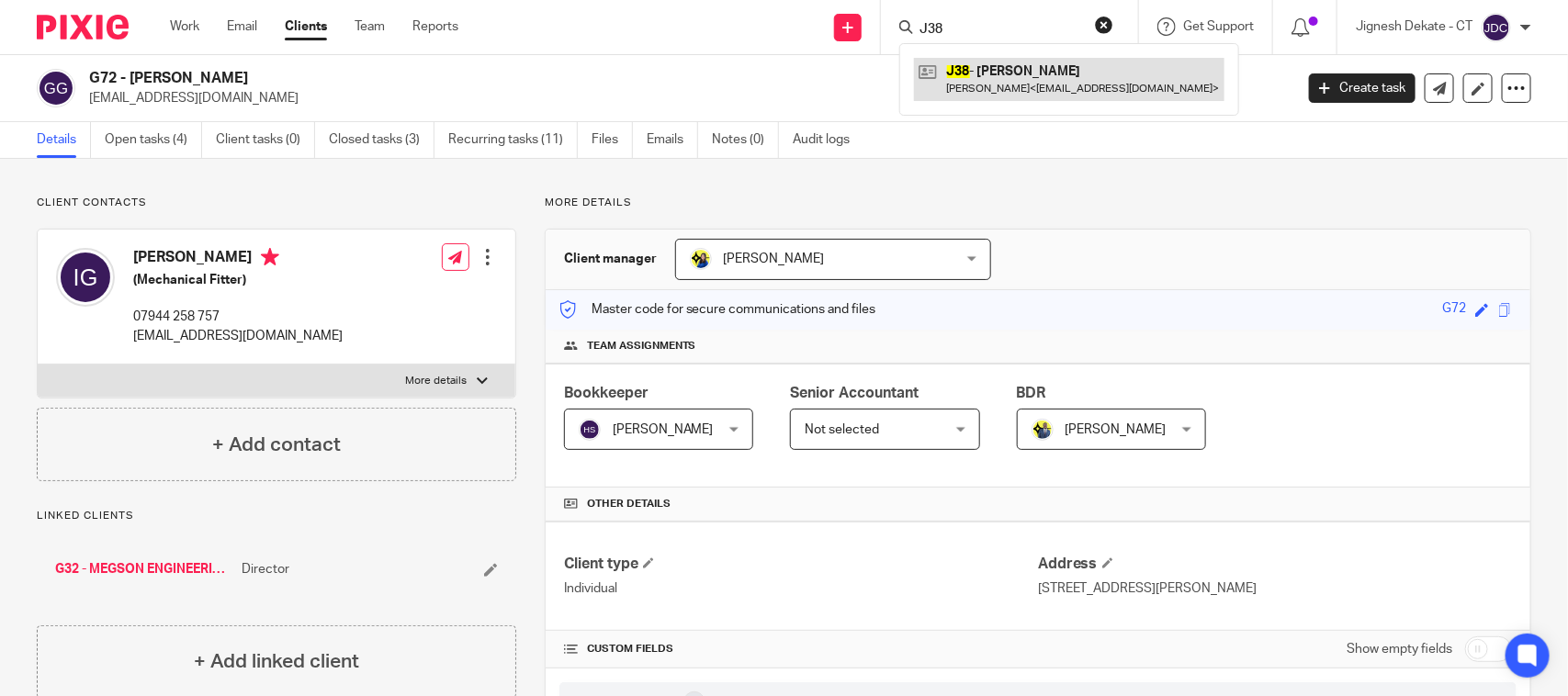
type input "J38"
click at [984, 86] on link at bounding box center [1069, 78] width 310 height 42
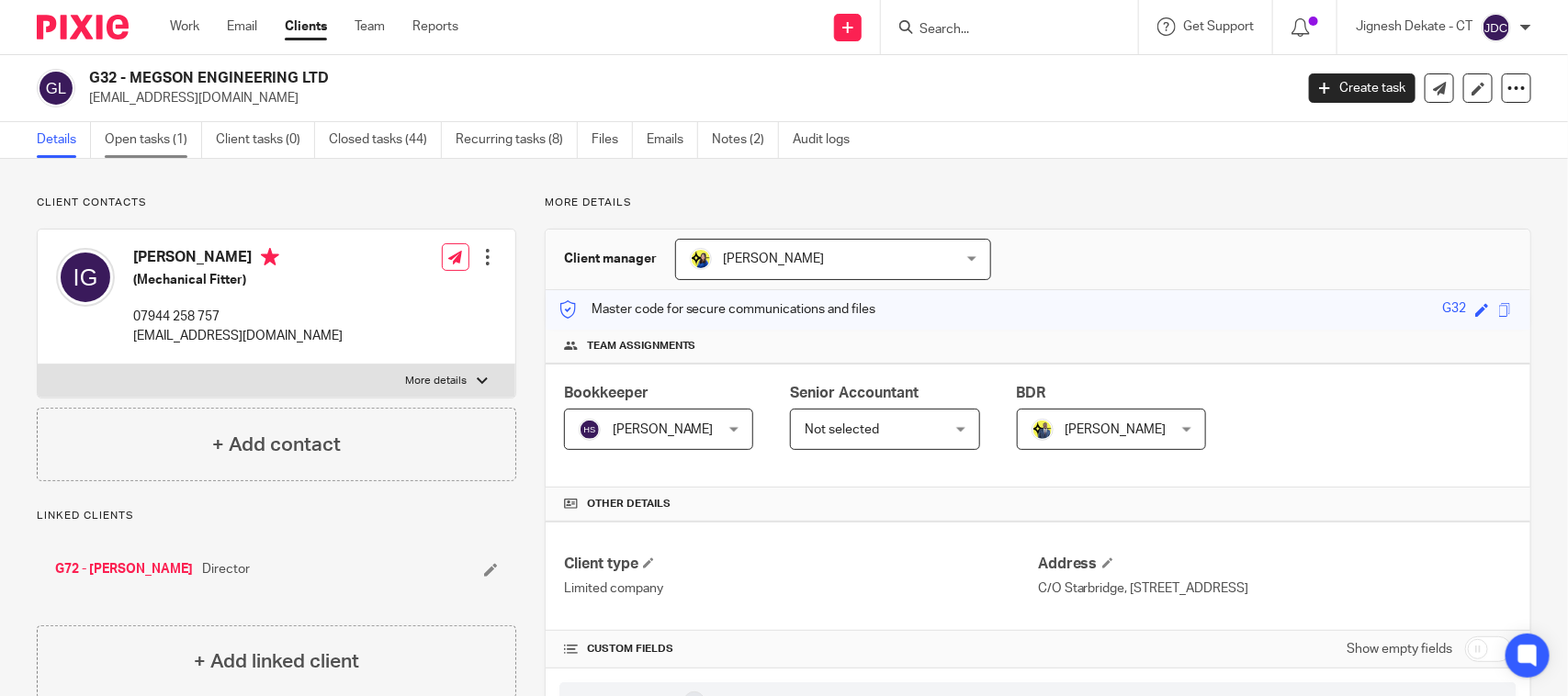
click at [161, 143] on link "Open tasks (1)" at bounding box center [153, 140] width 98 height 35
click at [975, 26] on input "Search" at bounding box center [1001, 31] width 166 height 17
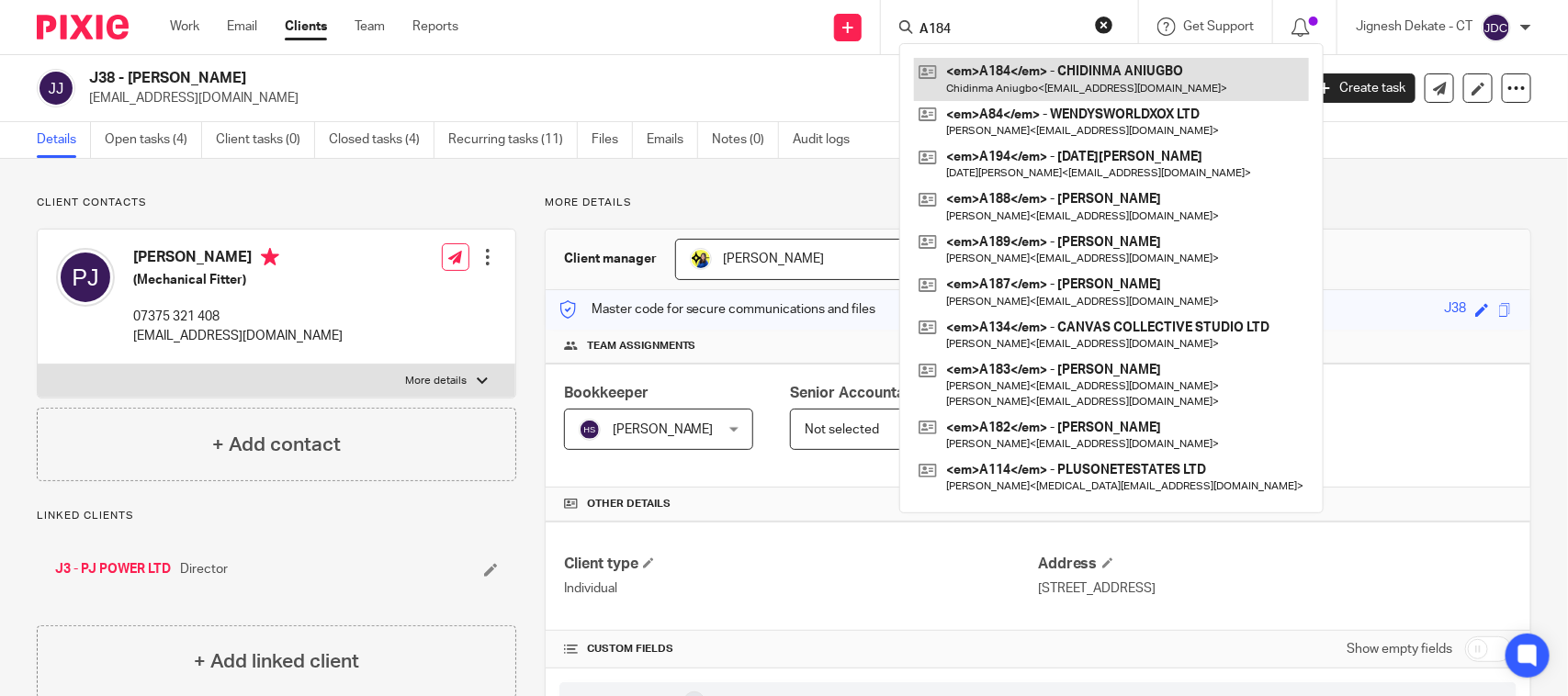
type input "A184"
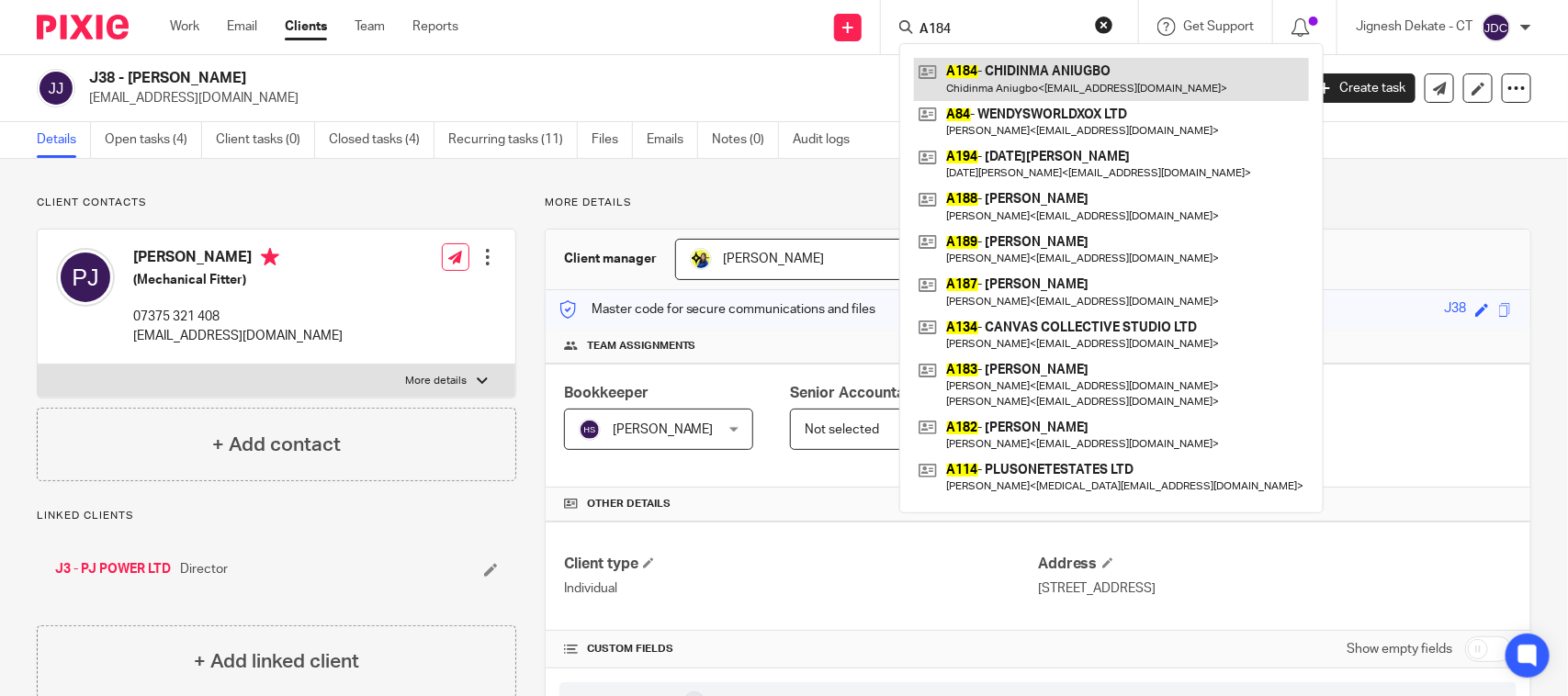
click at [1009, 70] on link at bounding box center [1111, 78] width 395 height 42
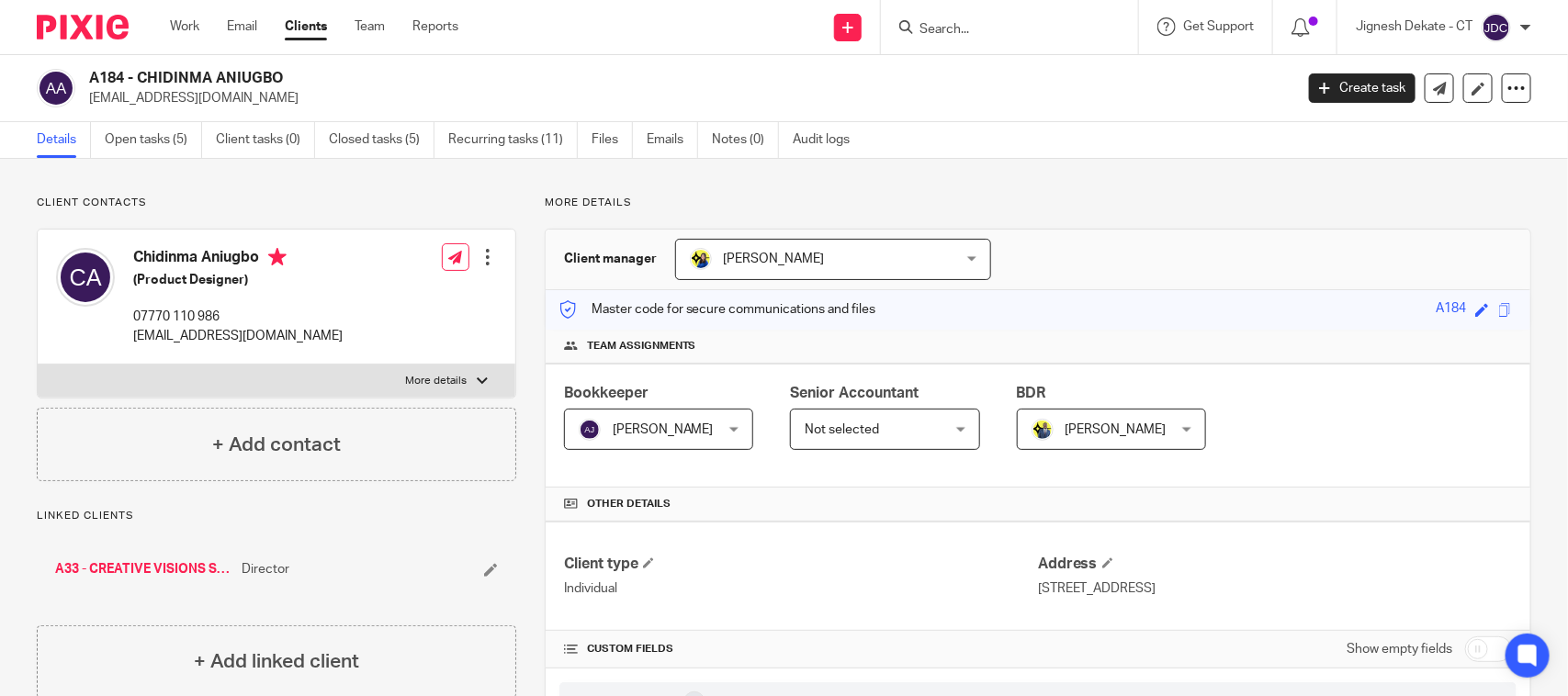
click at [957, 22] on input "Search" at bounding box center [1001, 31] width 166 height 17
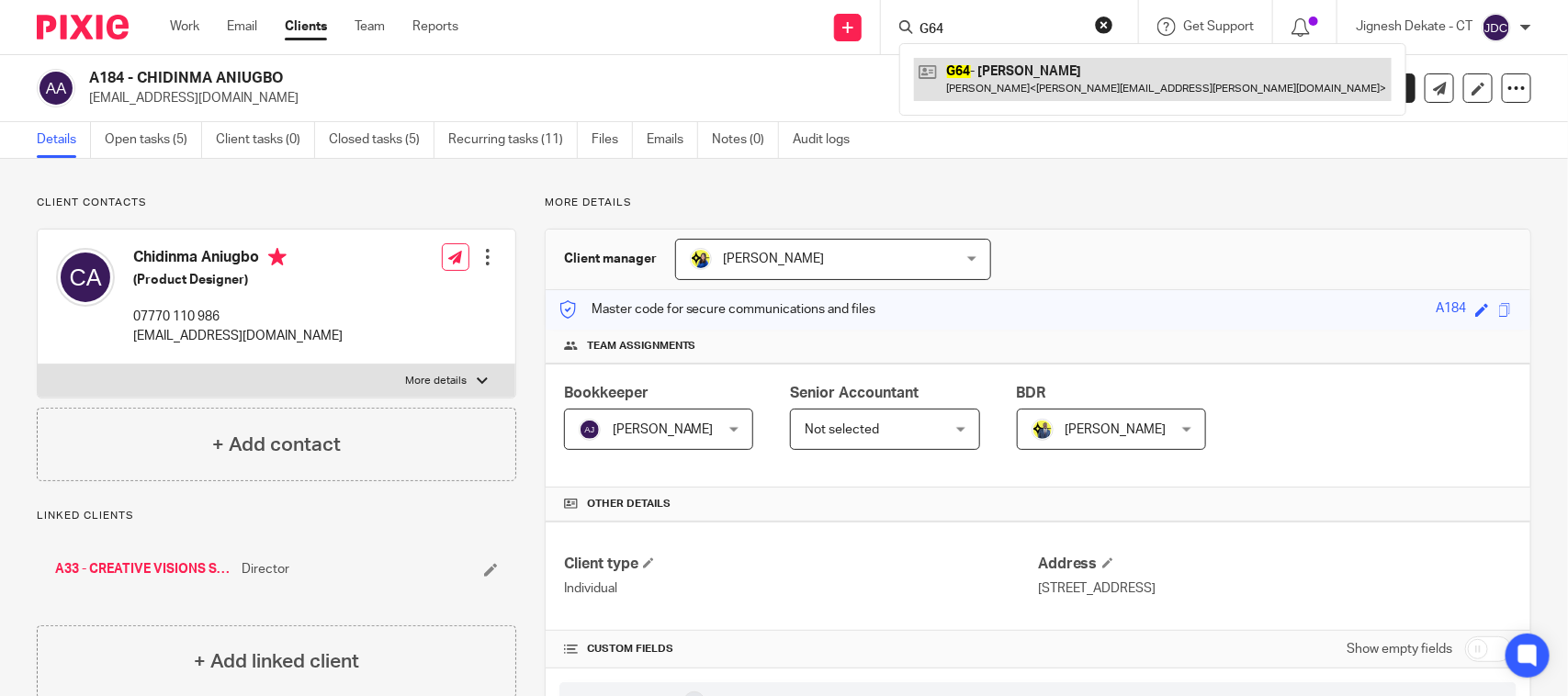
type input "G64"
click at [999, 85] on link at bounding box center [1152, 78] width 478 height 42
